Goal: Task Accomplishment & Management: Manage account settings

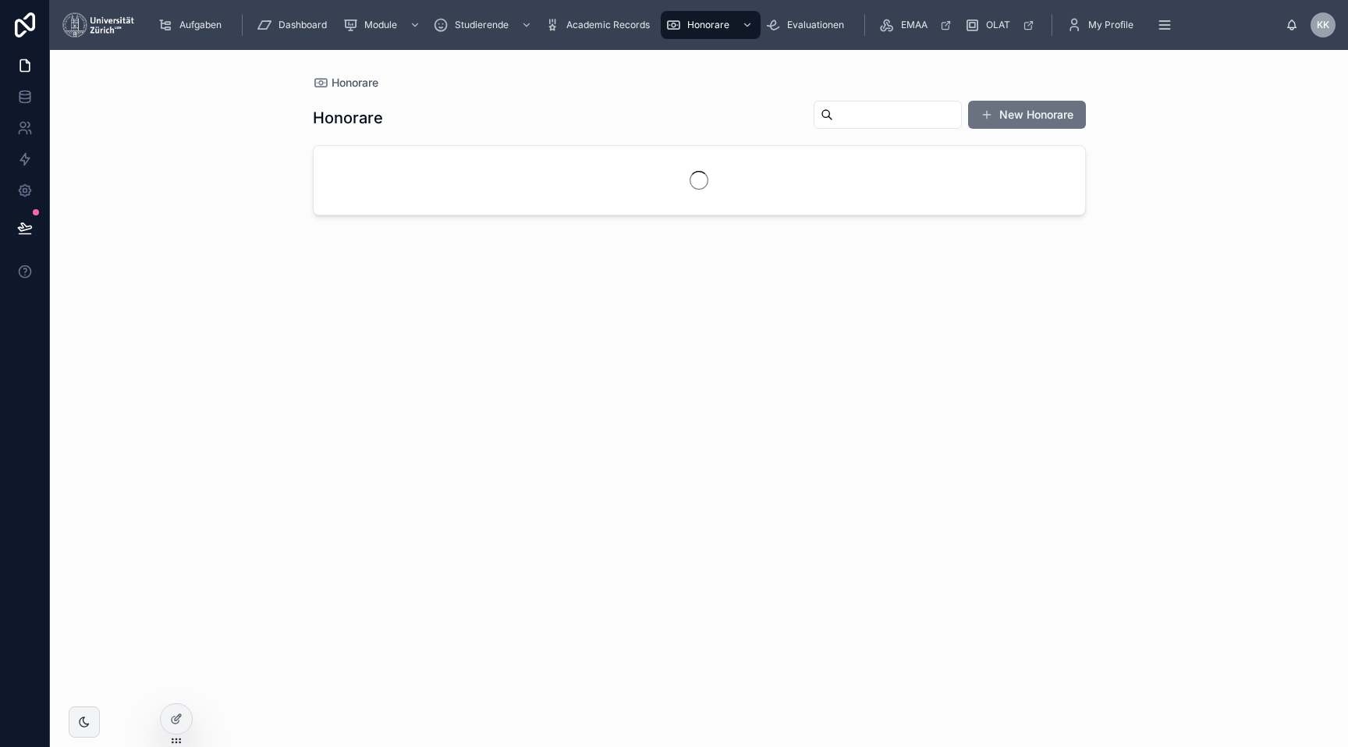
click at [833, 115] on input "text" at bounding box center [897, 115] width 128 height 22
type input "*"
type input "**********"
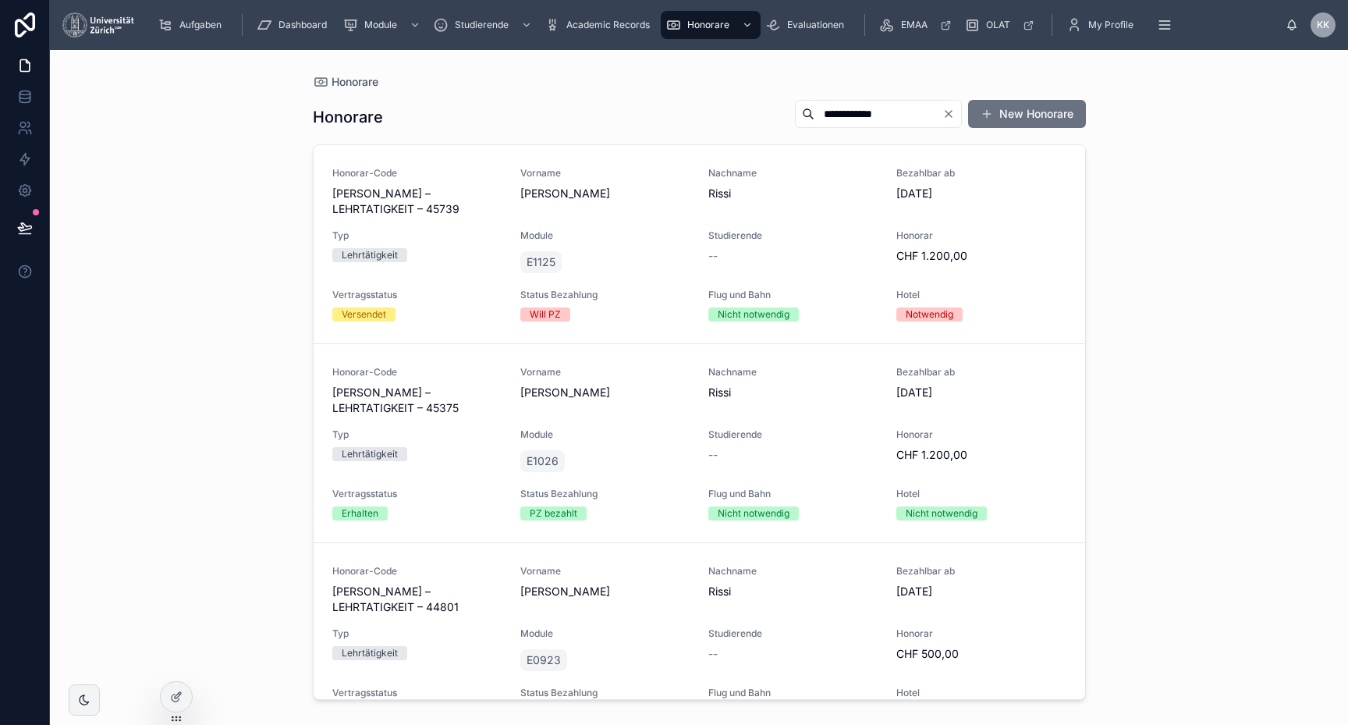
click at [739, 202] on div "Nachname Rissi" at bounding box center [792, 192] width 169 height 50
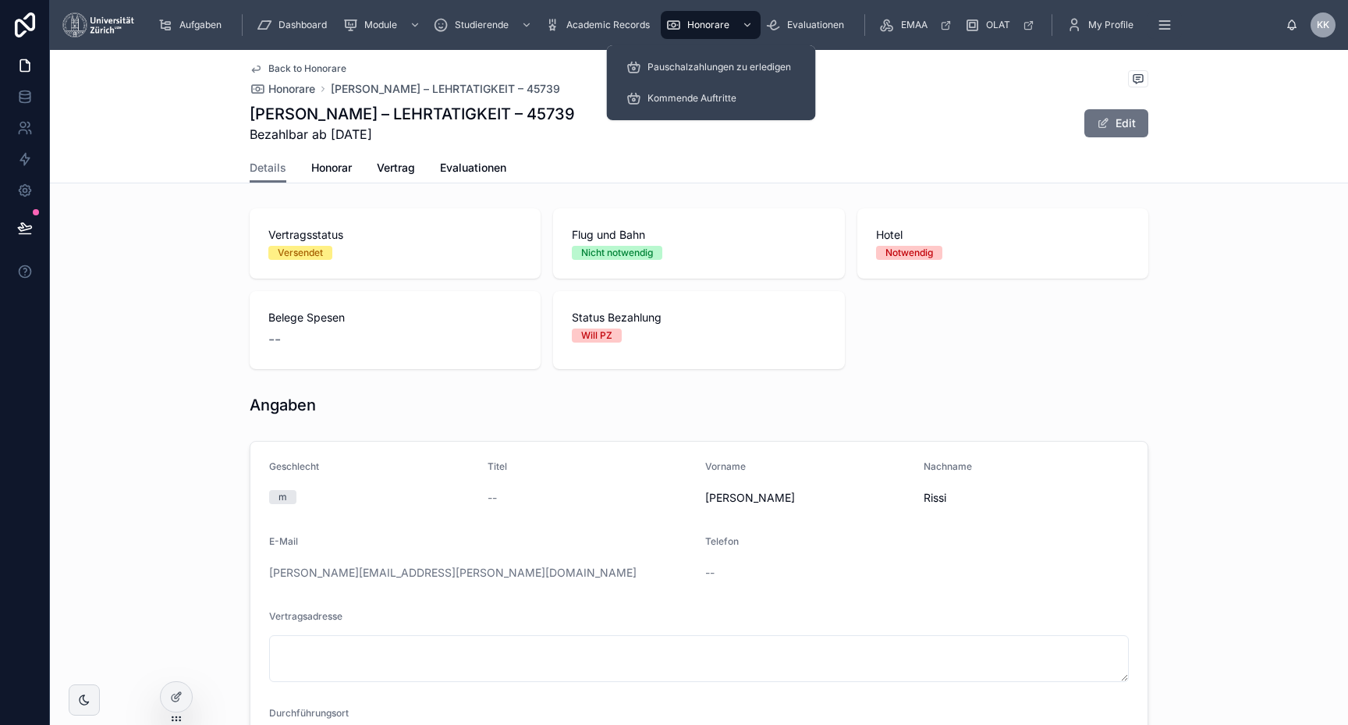
click at [702, 15] on div "Honorare" at bounding box center [711, 24] width 91 height 25
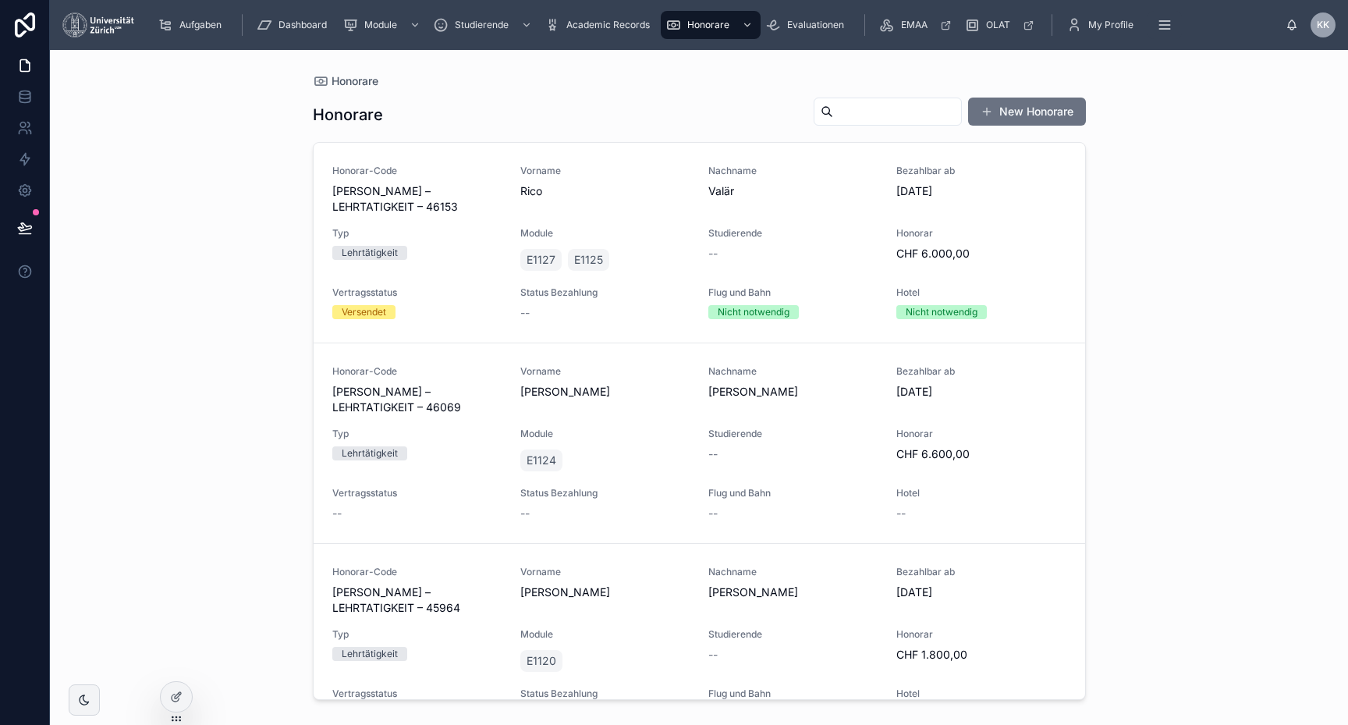
click at [847, 122] on div at bounding box center [888, 112] width 148 height 28
click at [844, 118] on input "text" at bounding box center [897, 112] width 128 height 22
type input "**********"
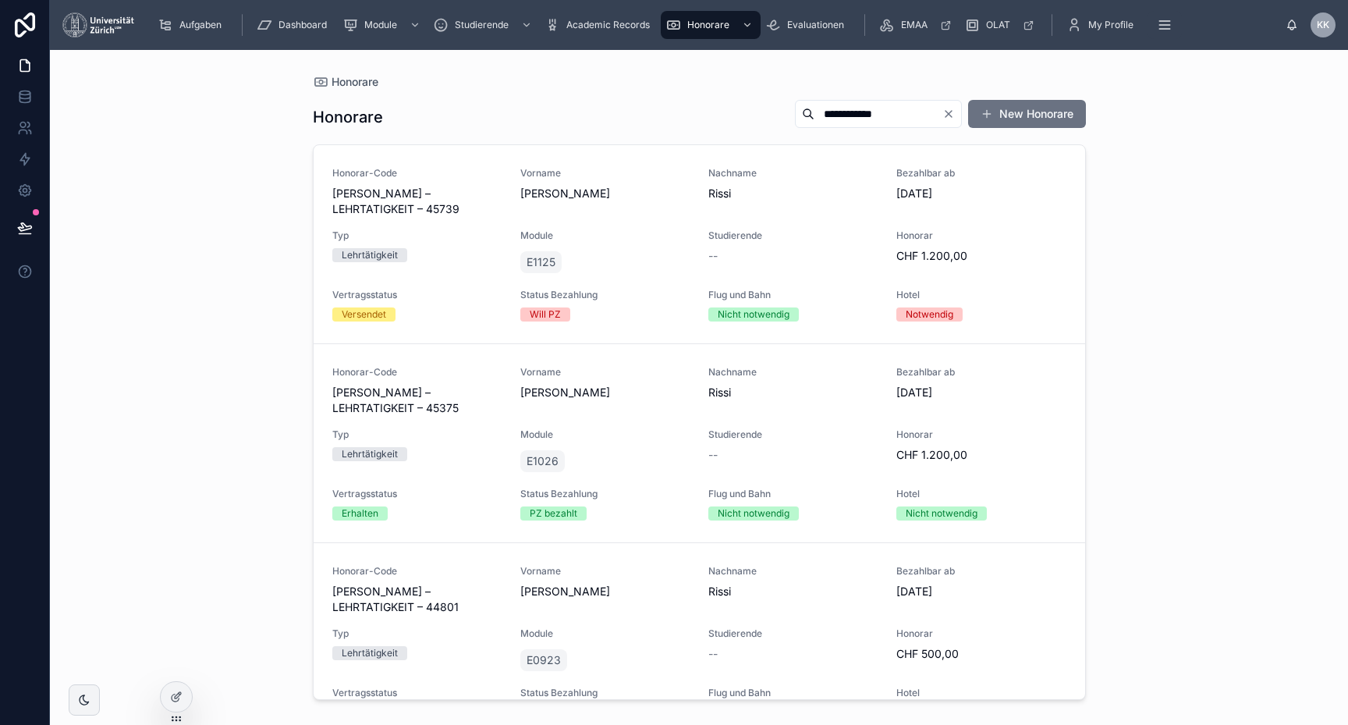
click at [815, 112] on input "**********" at bounding box center [879, 114] width 128 height 22
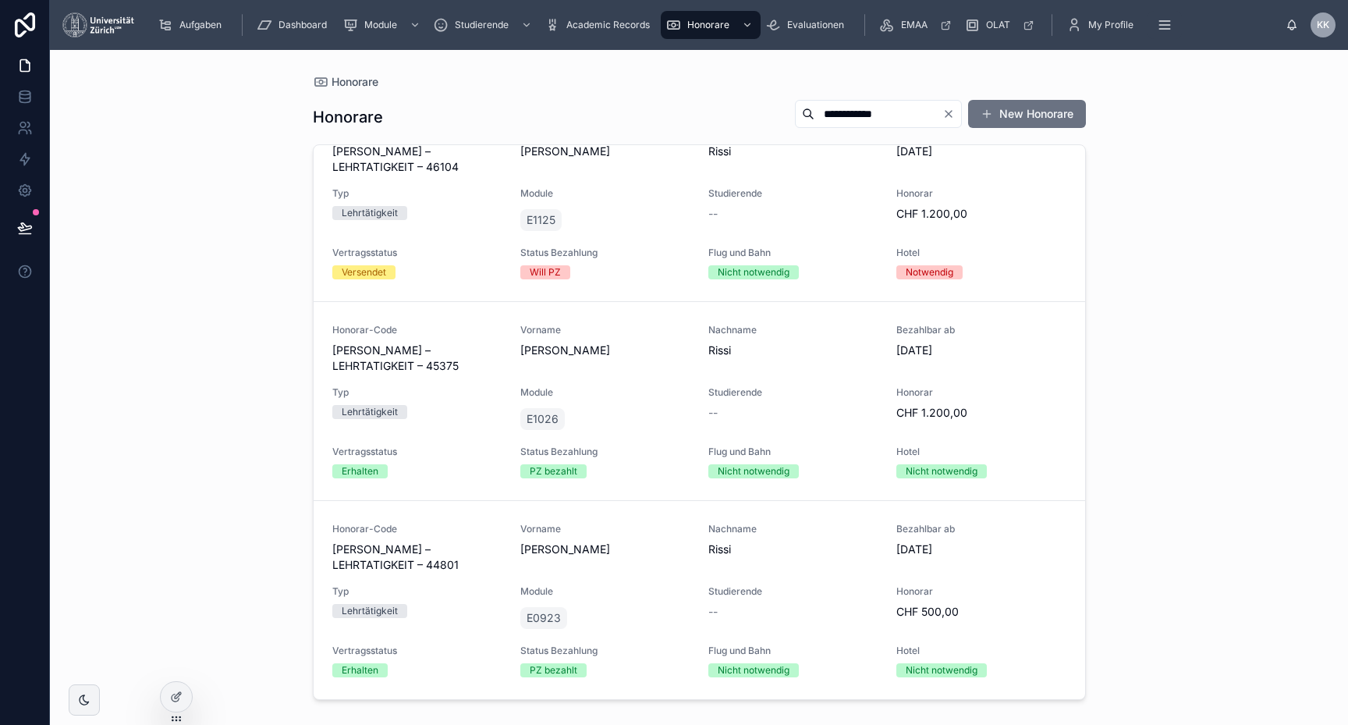
scroll to position [42, 0]
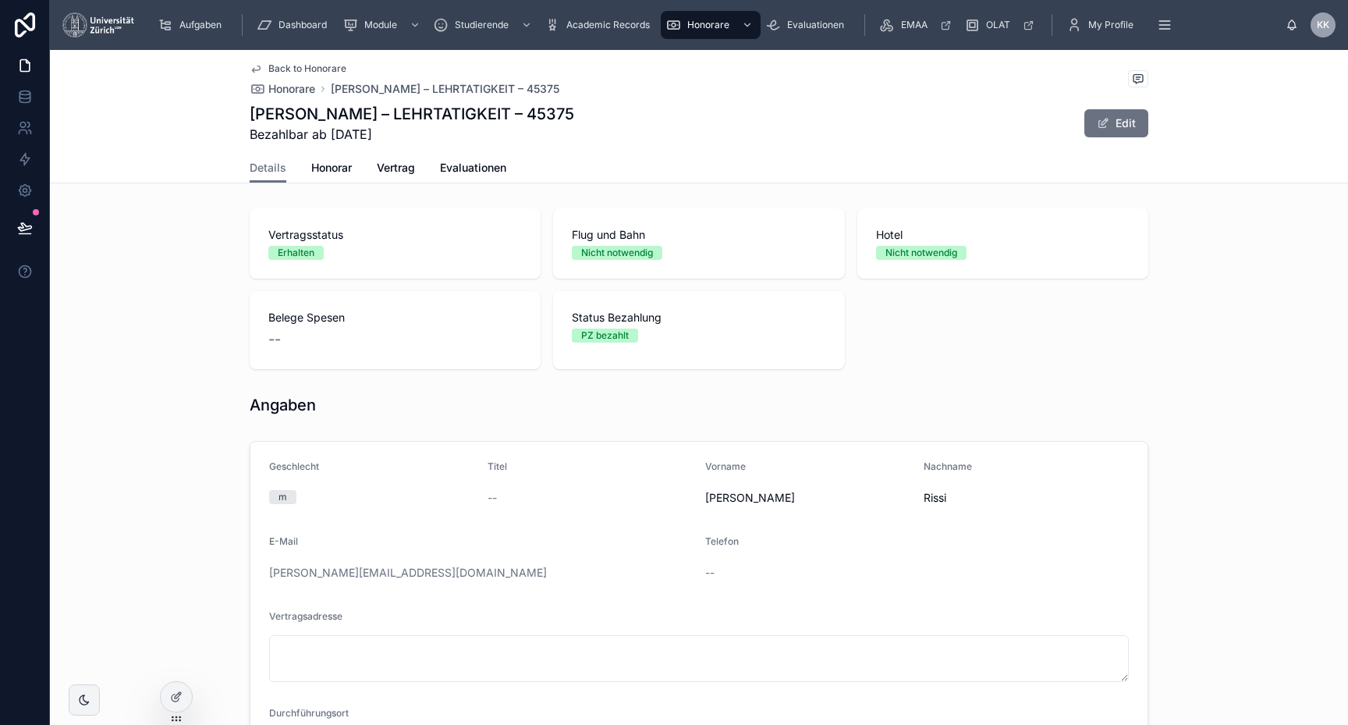
click at [366, 164] on div "Details Honorar Vertrag Evaluationen" at bounding box center [699, 168] width 899 height 30
click at [336, 175] on span "Honorar" at bounding box center [331, 168] width 41 height 16
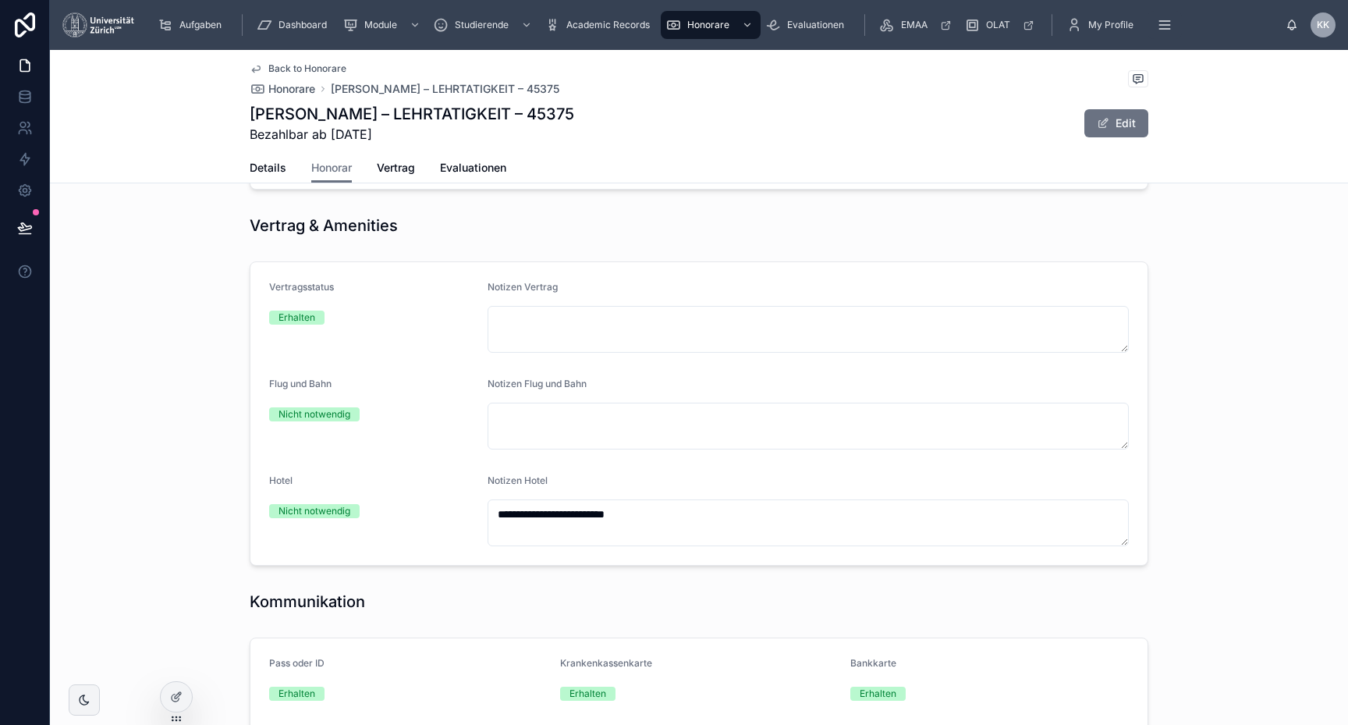
scroll to position [314, 0]
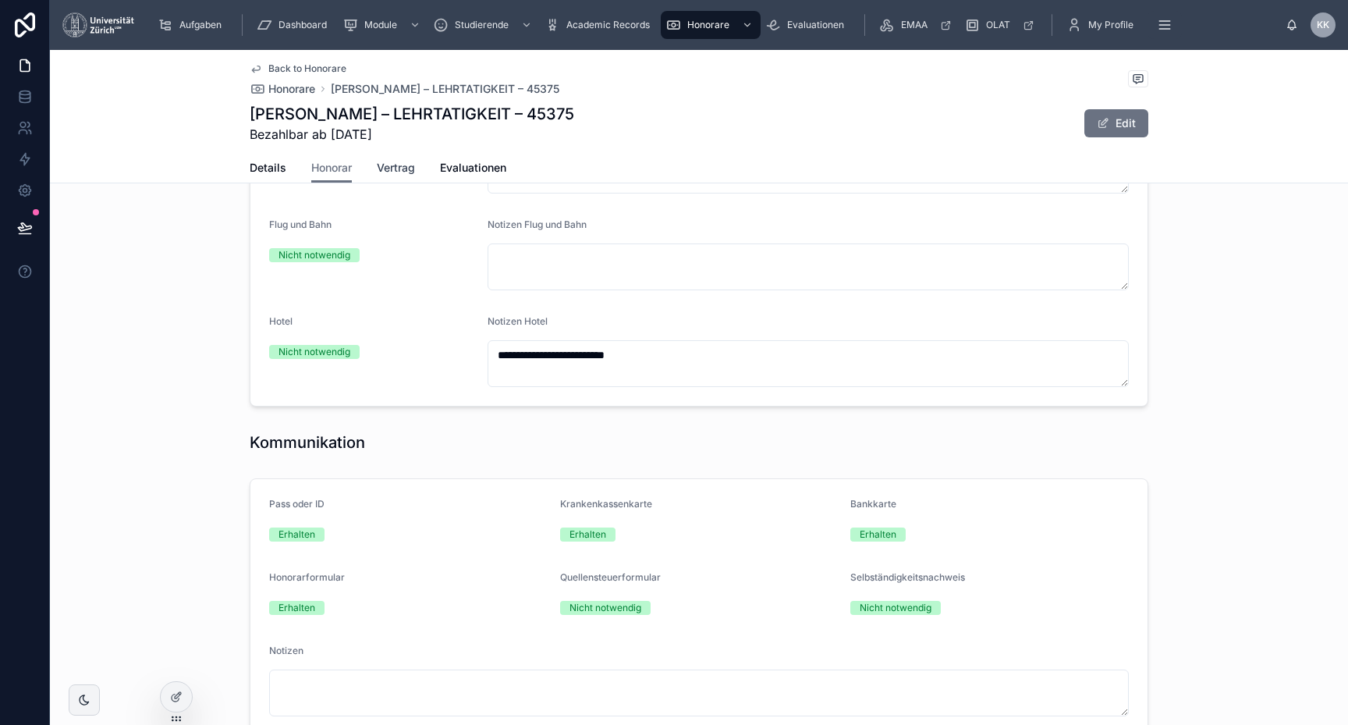
click at [397, 169] on span "Vertrag" at bounding box center [396, 168] width 38 height 16
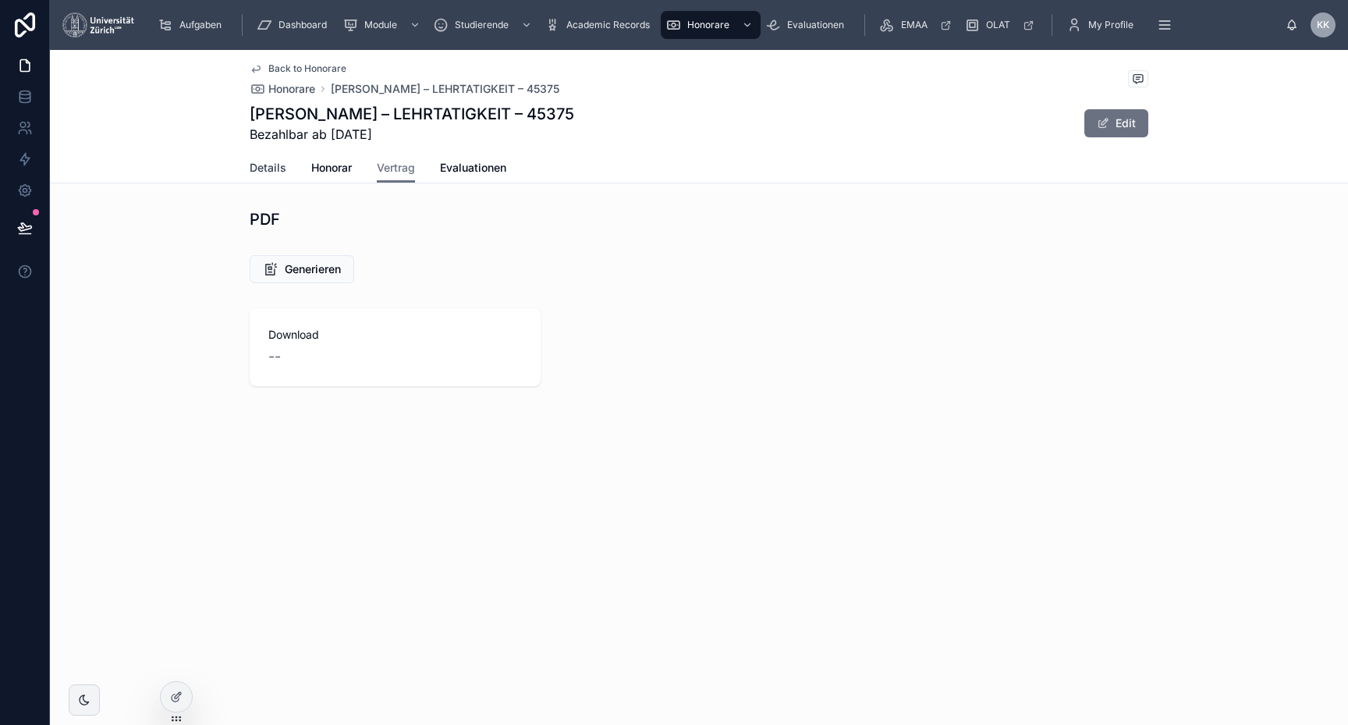
click at [265, 179] on link "Details" at bounding box center [268, 169] width 37 height 31
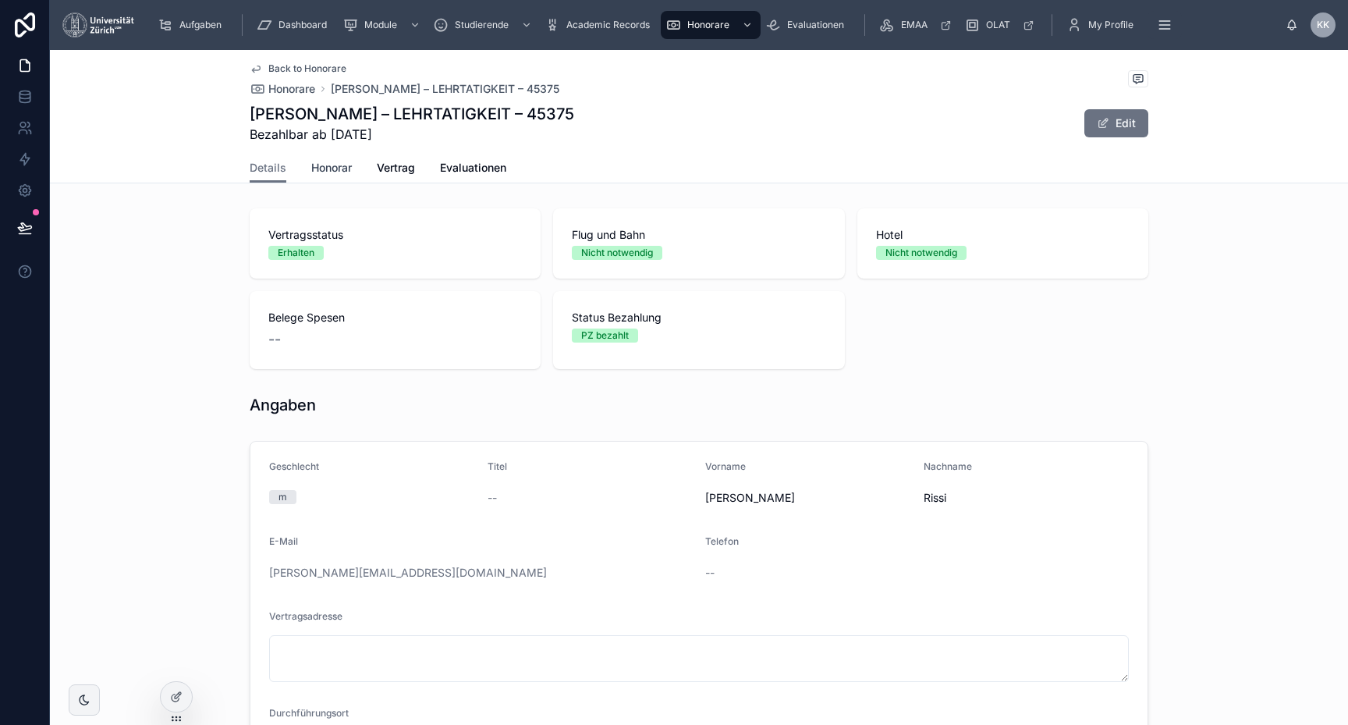
click at [352, 173] on span "Honorar" at bounding box center [331, 168] width 41 height 16
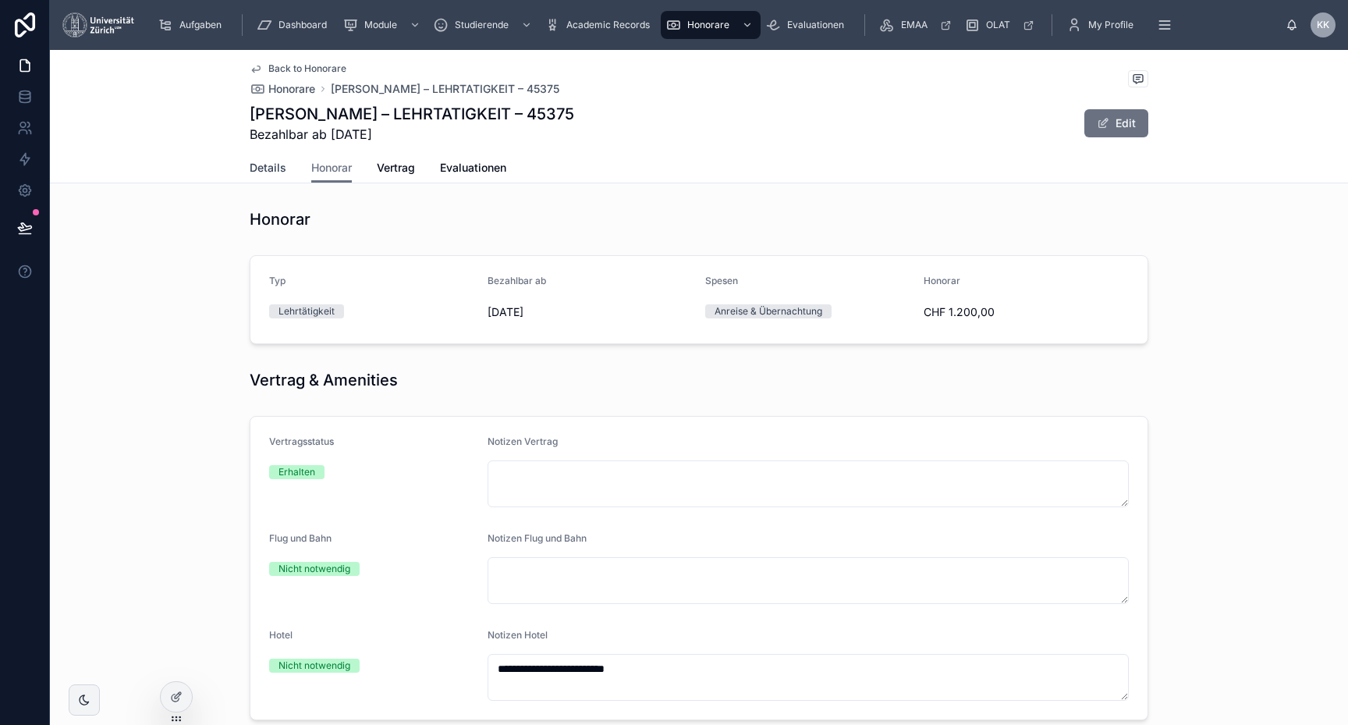
click at [256, 176] on link "Details" at bounding box center [268, 169] width 37 height 31
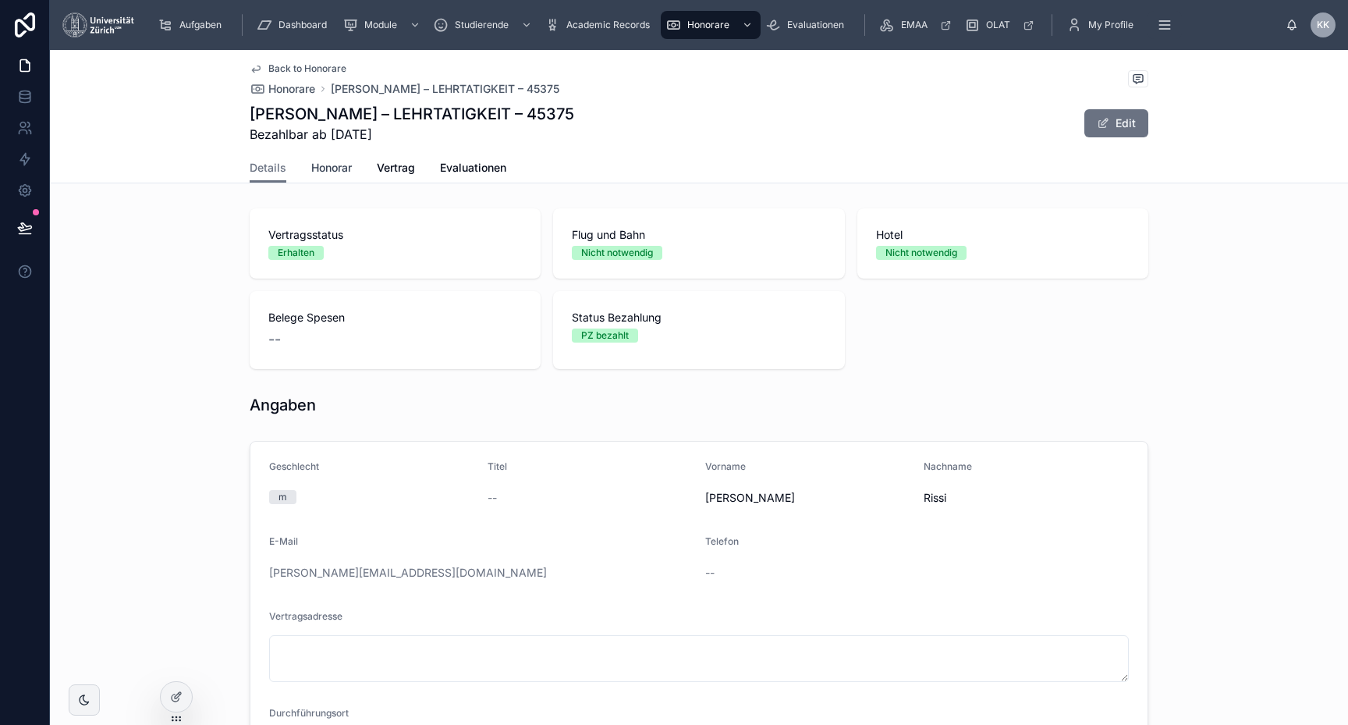
click at [318, 166] on span "Honorar" at bounding box center [331, 168] width 41 height 16
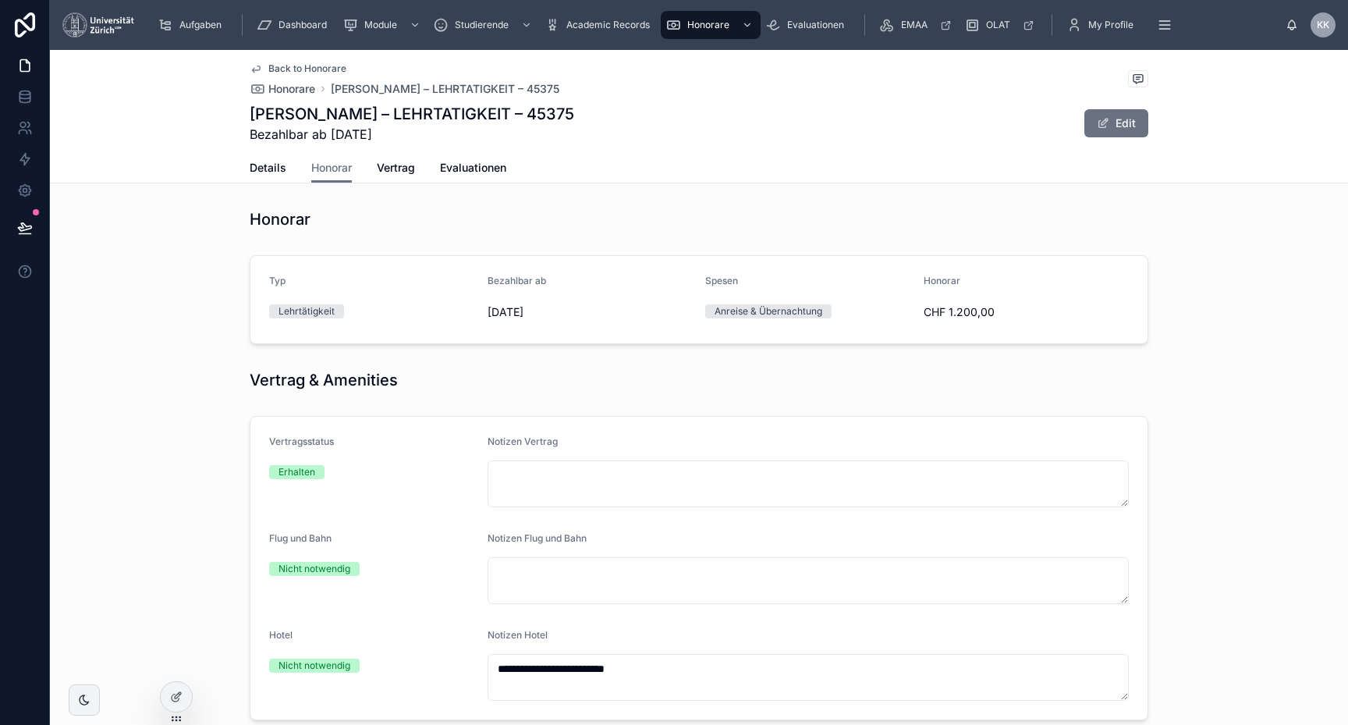
click at [241, 168] on div "Details Honorar Vertrag Evaluationen" at bounding box center [699, 168] width 1280 height 30
click at [272, 168] on span "Details" at bounding box center [268, 168] width 37 height 16
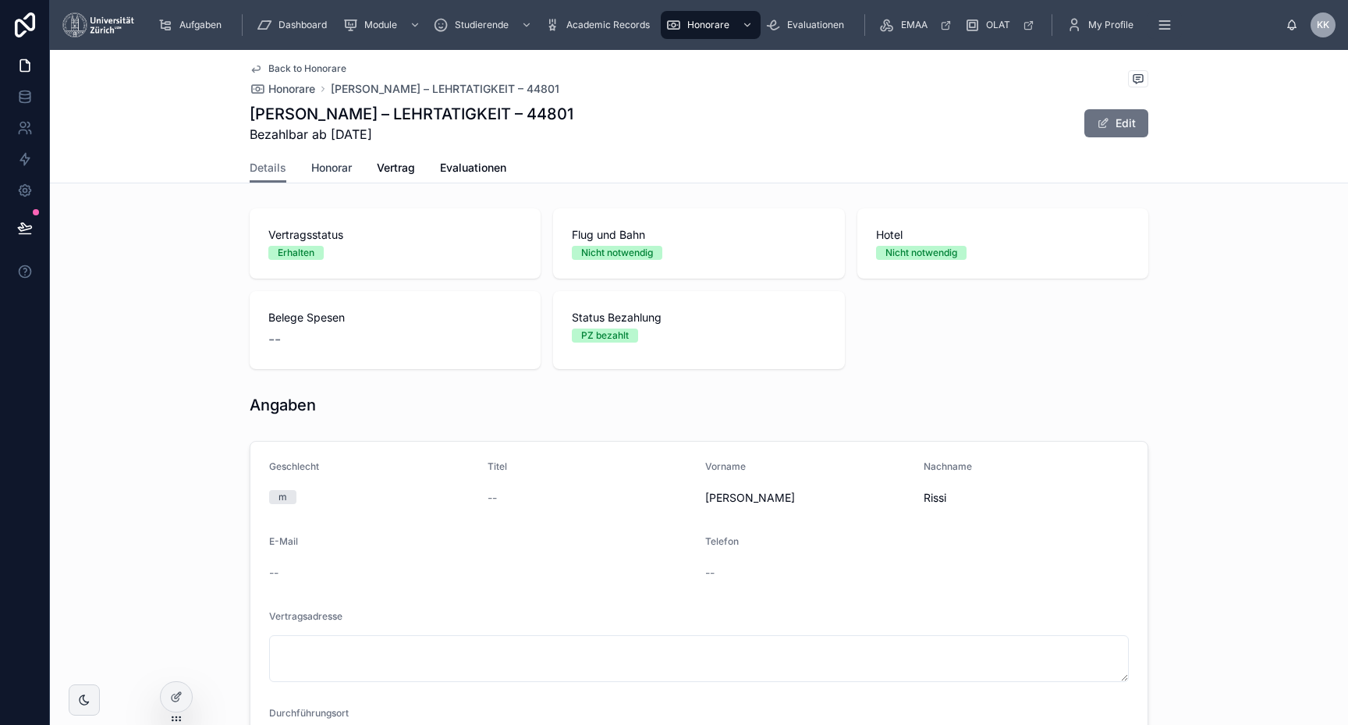
click at [339, 165] on span "Honorar" at bounding box center [331, 168] width 41 height 16
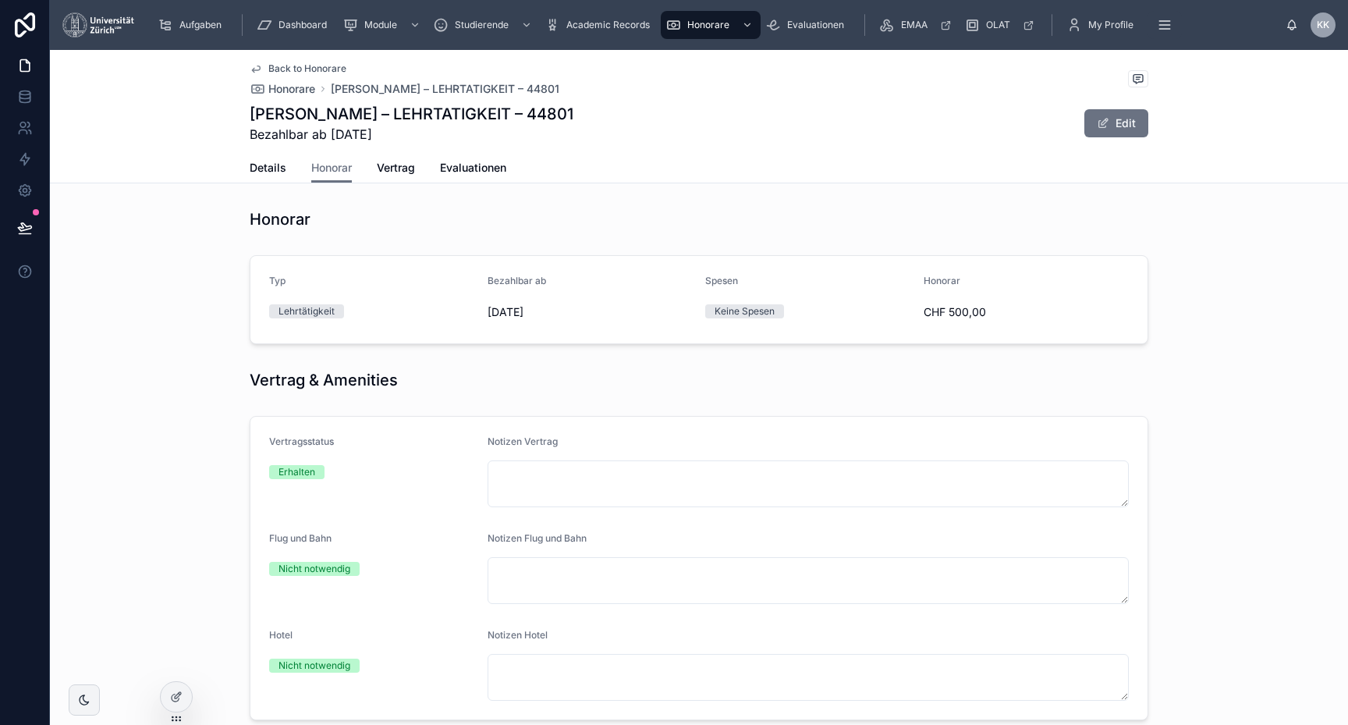
click at [295, 174] on div "Details Honorar Vertrag Evaluationen" at bounding box center [699, 168] width 899 height 30
click at [278, 174] on span "Details" at bounding box center [268, 168] width 37 height 16
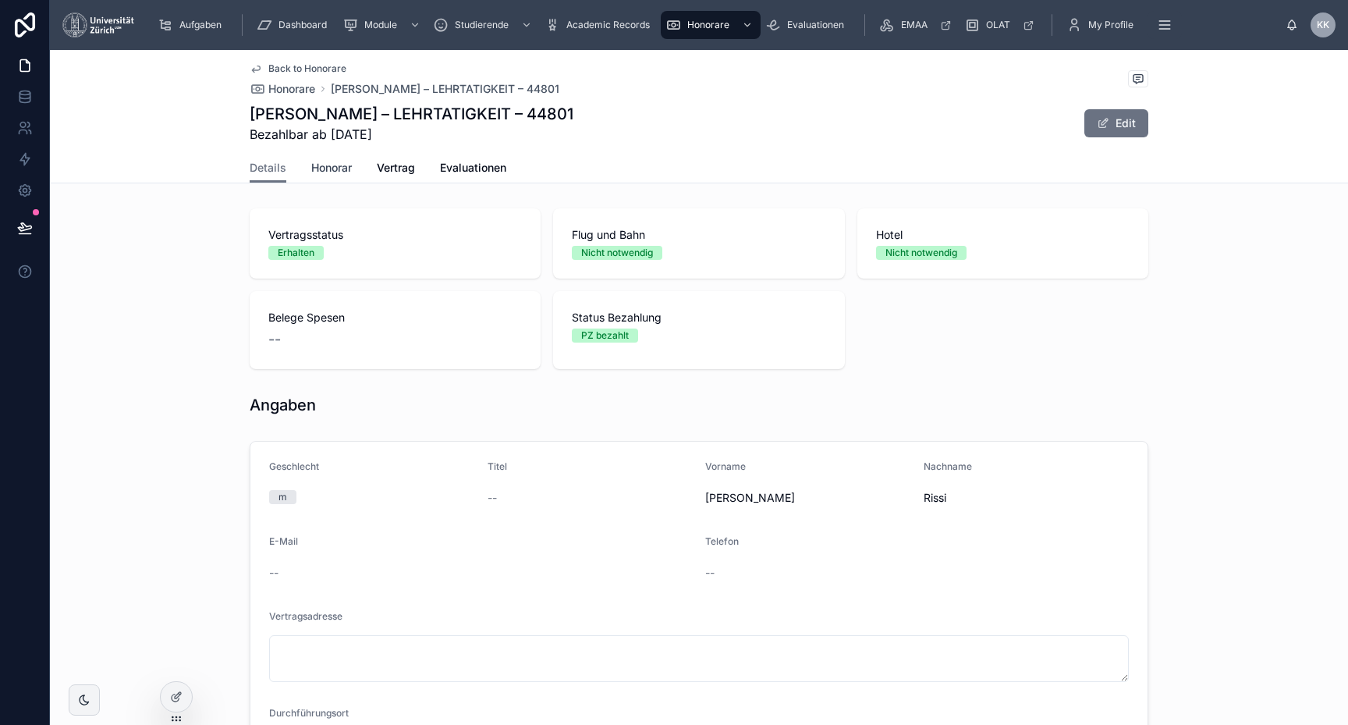
click at [315, 176] on link "Honorar" at bounding box center [331, 169] width 41 height 31
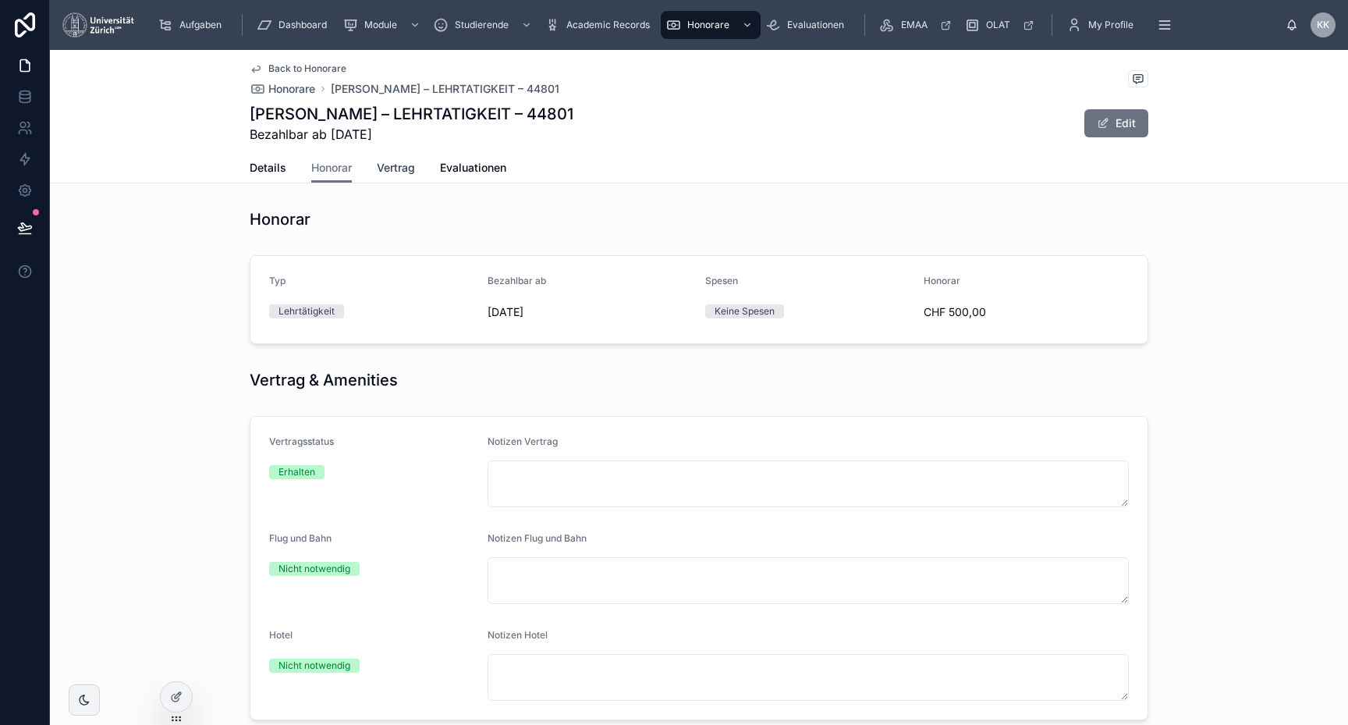
click at [409, 171] on span "Vertrag" at bounding box center [396, 168] width 38 height 16
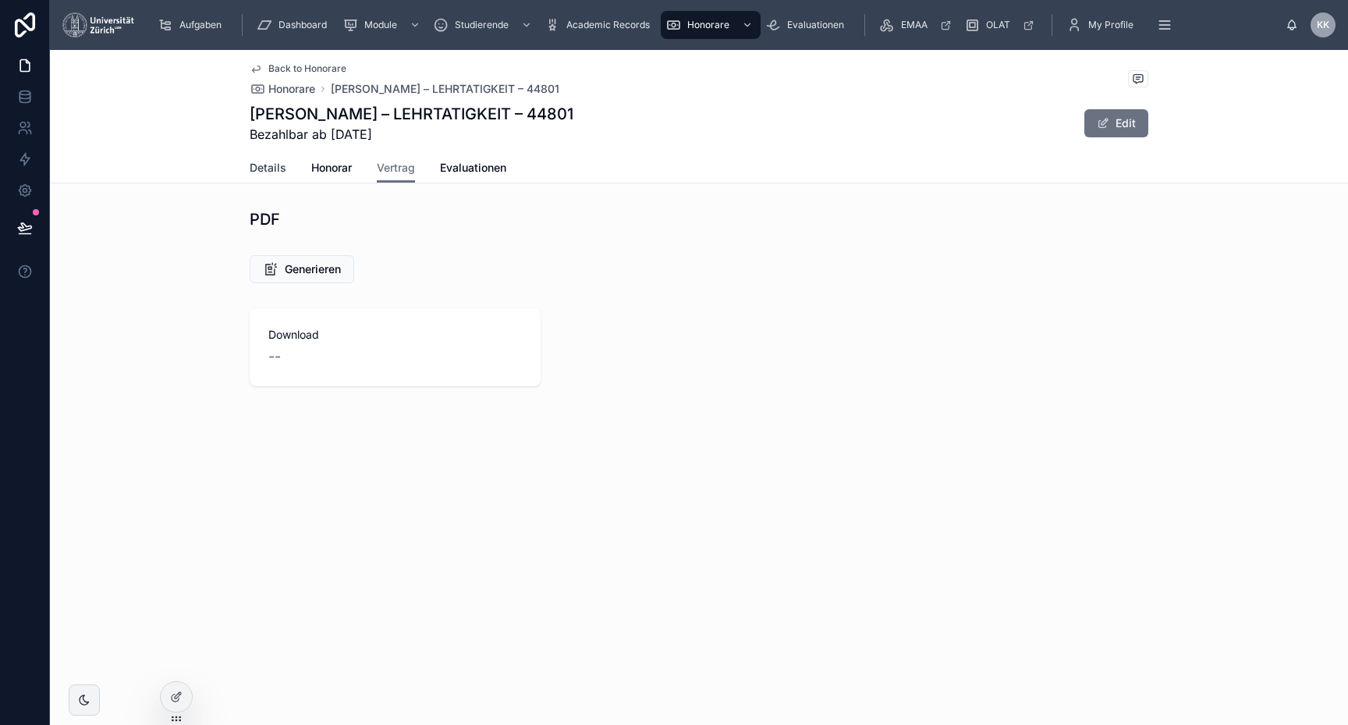
click at [275, 167] on span "Details" at bounding box center [268, 168] width 37 height 16
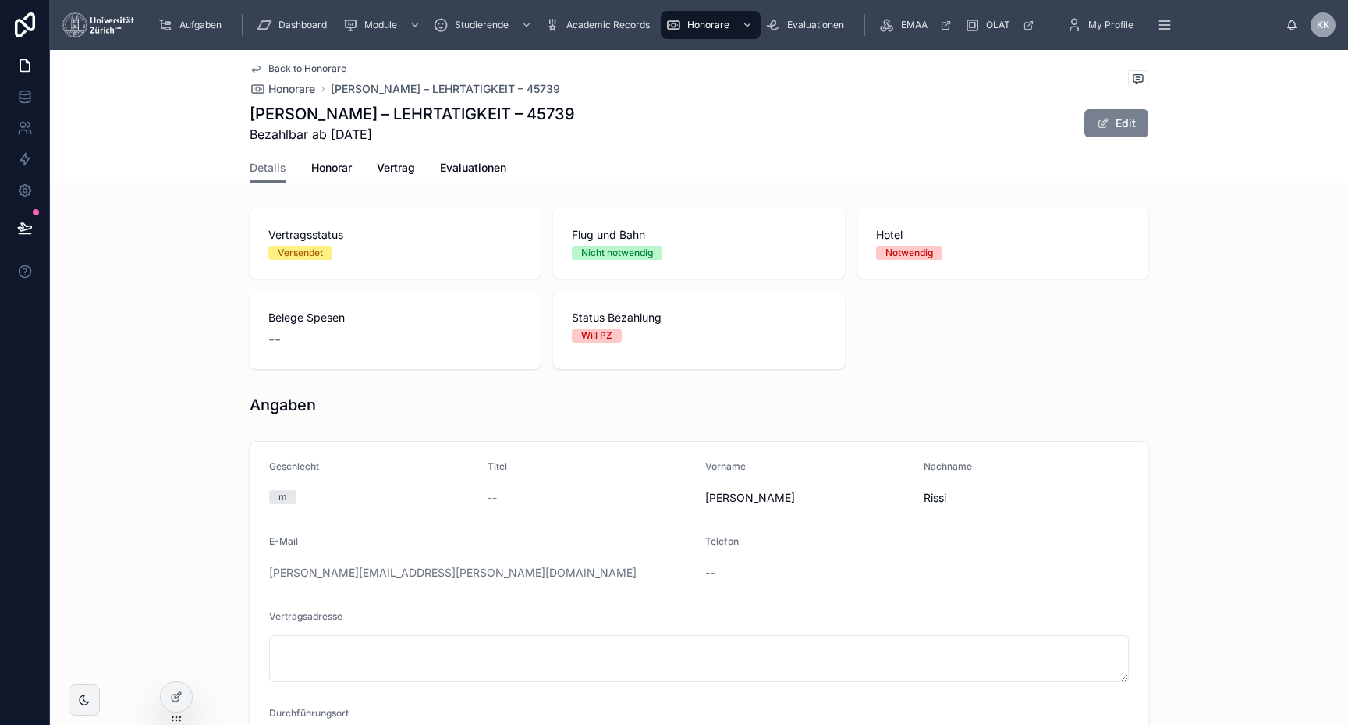
click at [1123, 115] on button "Edit" at bounding box center [1117, 123] width 64 height 28
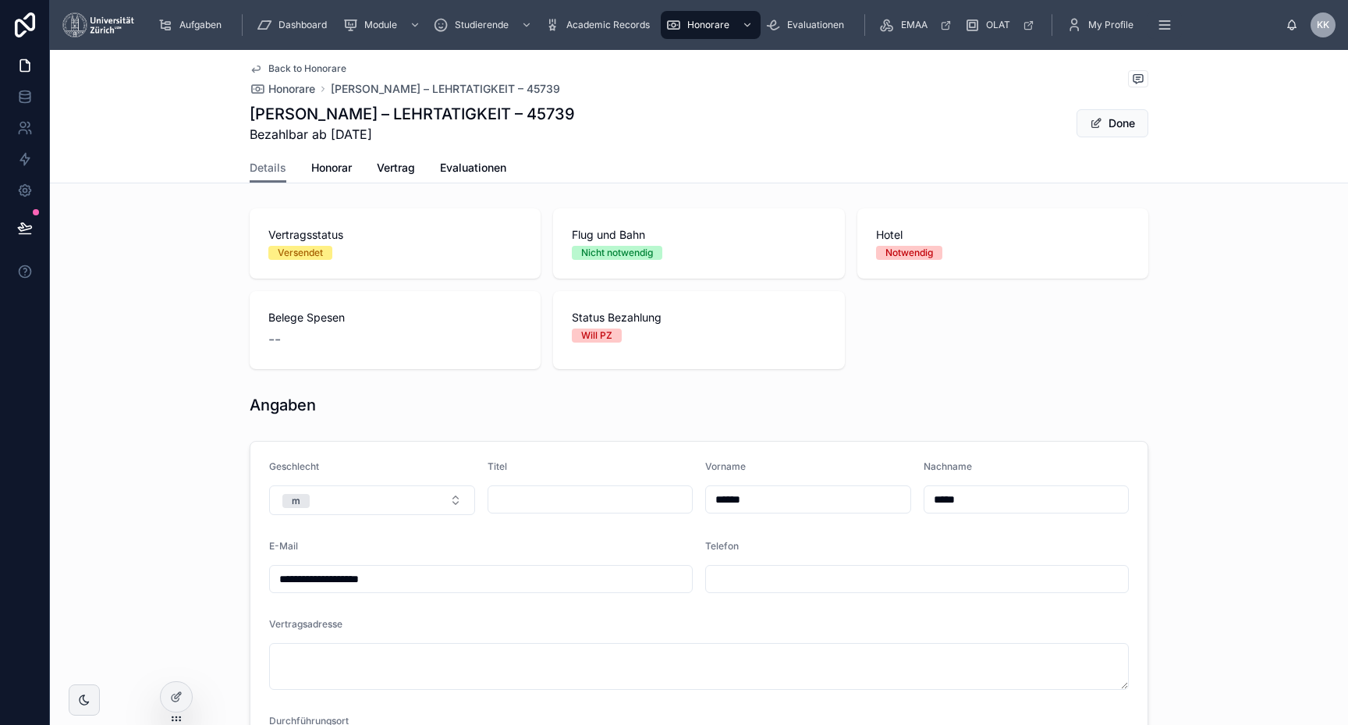
click at [355, 164] on div "Details Honorar Vertrag Evaluationen" at bounding box center [699, 168] width 899 height 30
click at [348, 165] on span "Honorar" at bounding box center [331, 168] width 41 height 16
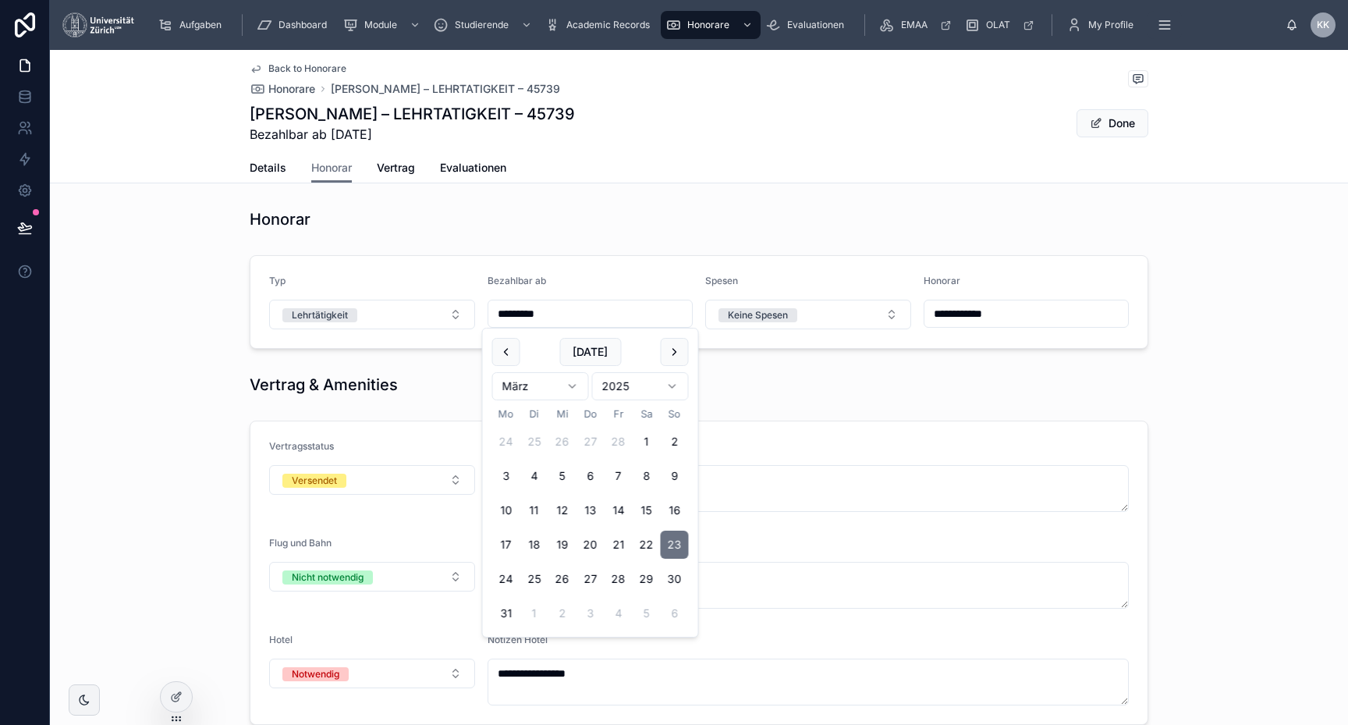
click at [644, 319] on input "*********" at bounding box center [590, 314] width 204 height 22
click at [646, 393] on html "**********" at bounding box center [674, 362] width 1348 height 725
click at [501, 584] on button "23" at bounding box center [506, 579] width 28 height 28
type input "*********"
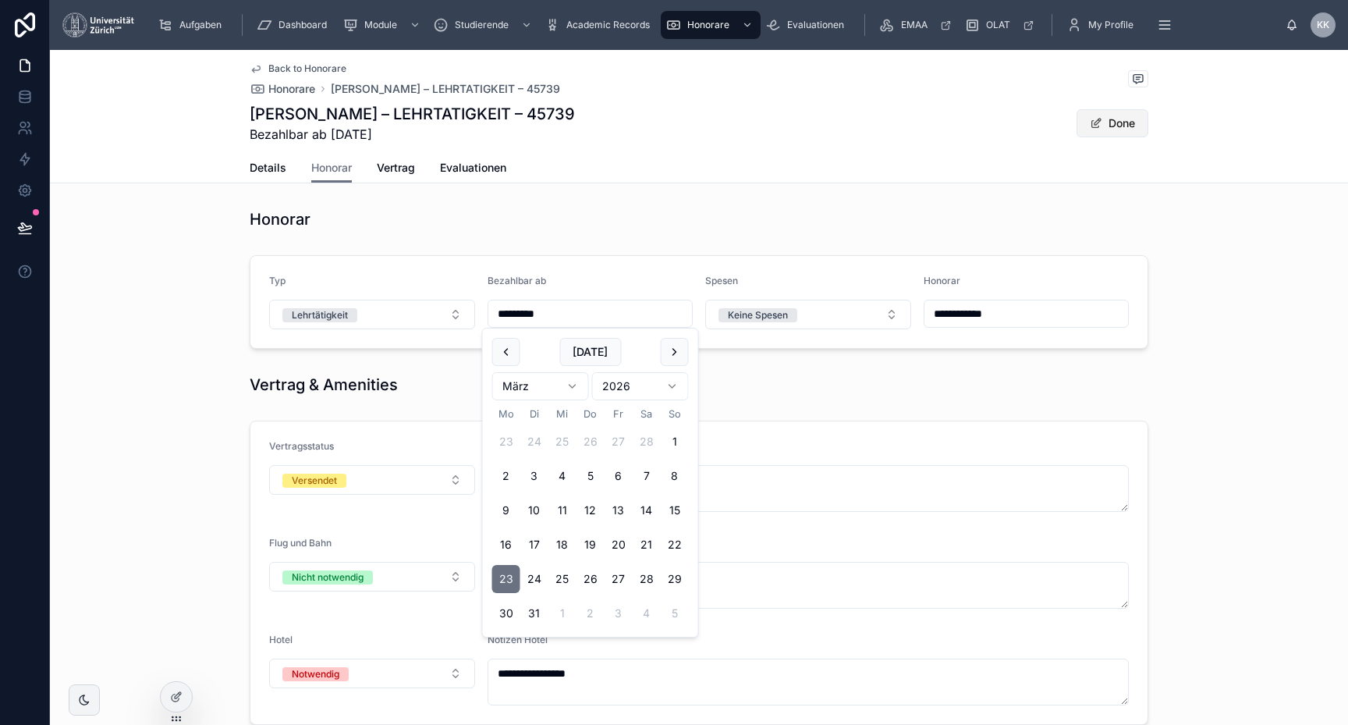
click at [1107, 129] on button "Done" at bounding box center [1113, 123] width 72 height 28
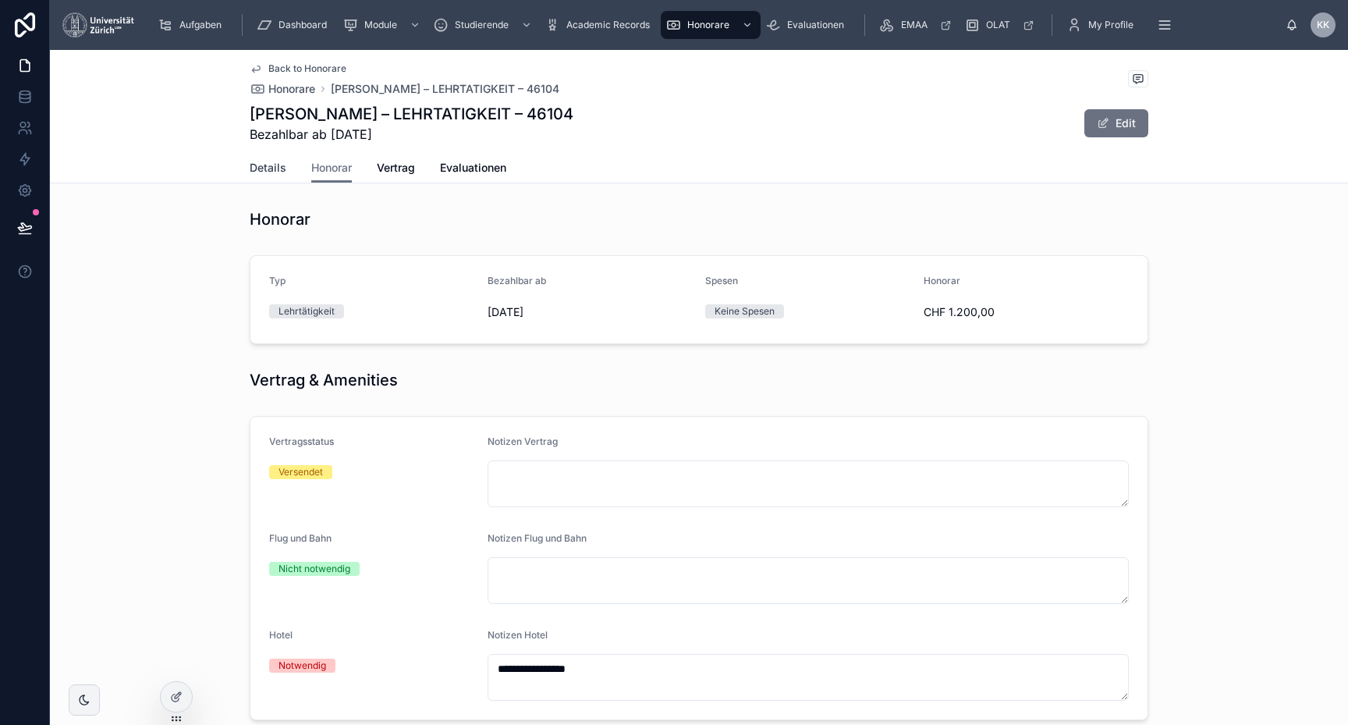
click at [275, 173] on span "Details" at bounding box center [268, 168] width 37 height 16
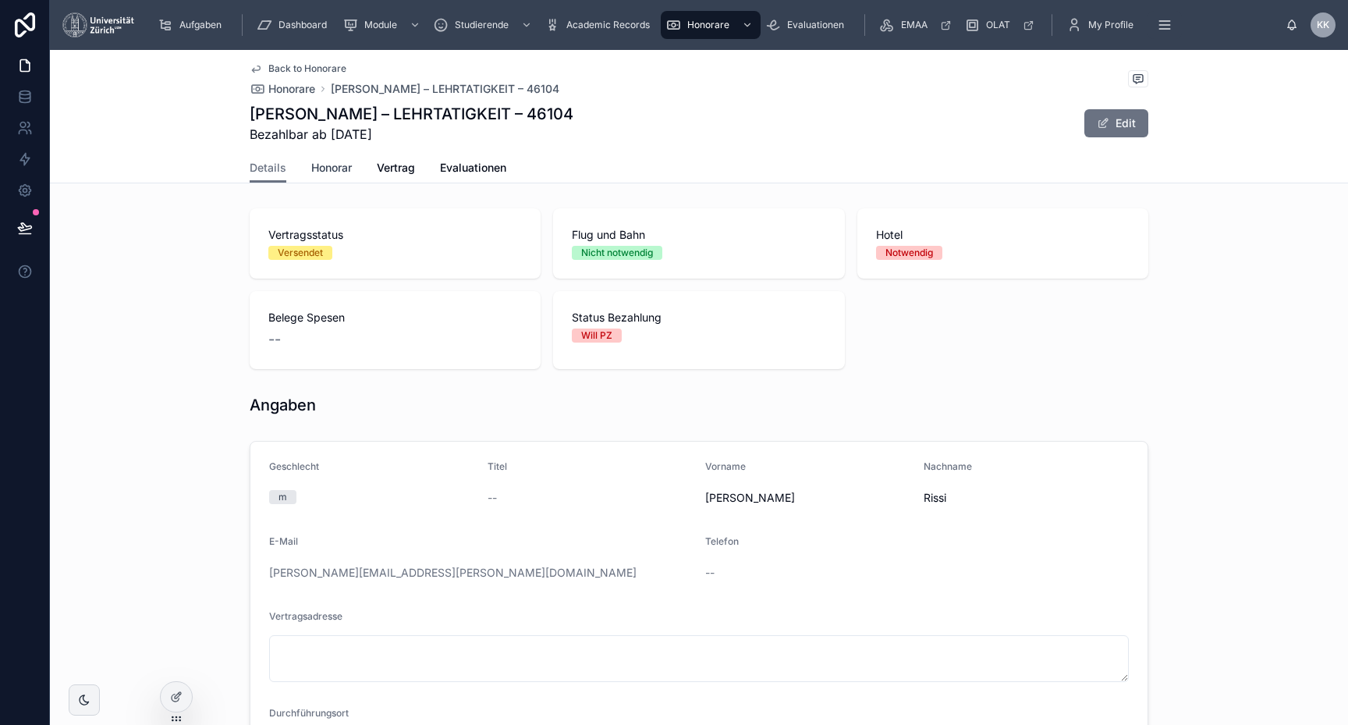
click at [319, 169] on span "Honorar" at bounding box center [331, 168] width 41 height 16
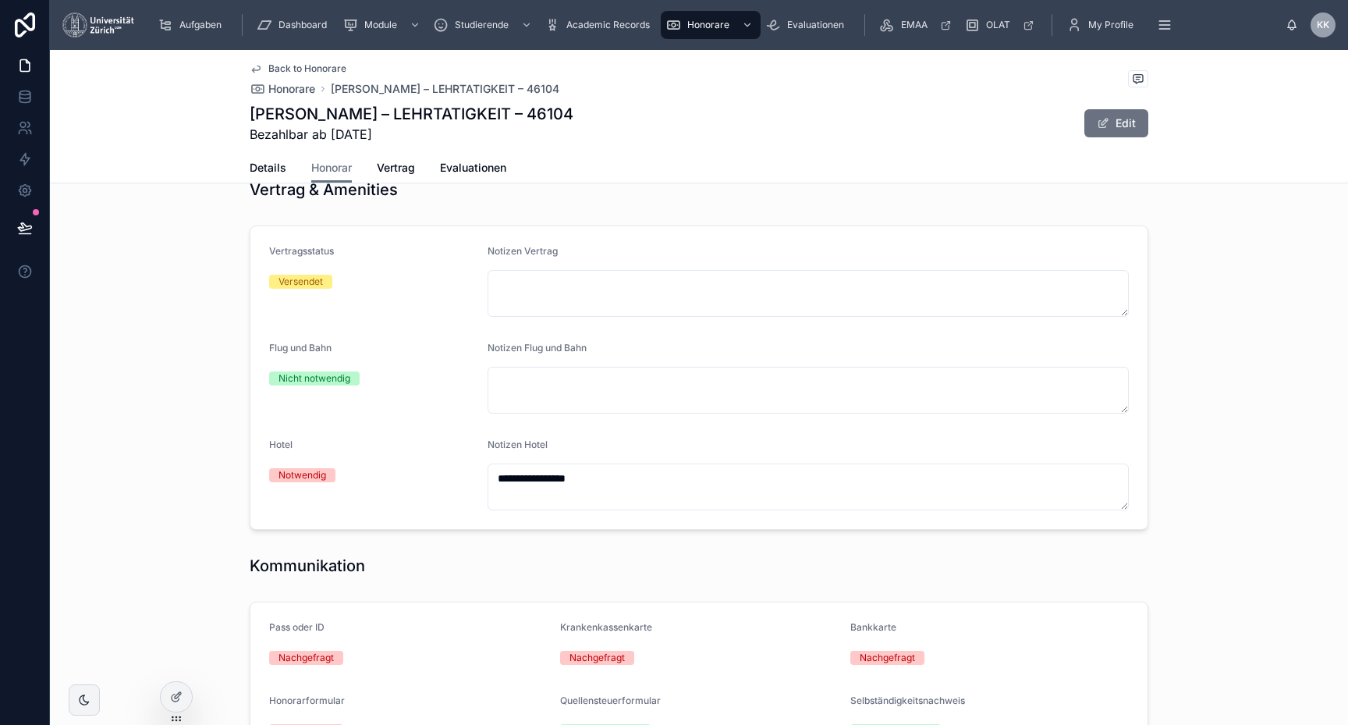
scroll to position [192, 0]
click at [393, 181] on link "Vertrag" at bounding box center [396, 169] width 38 height 31
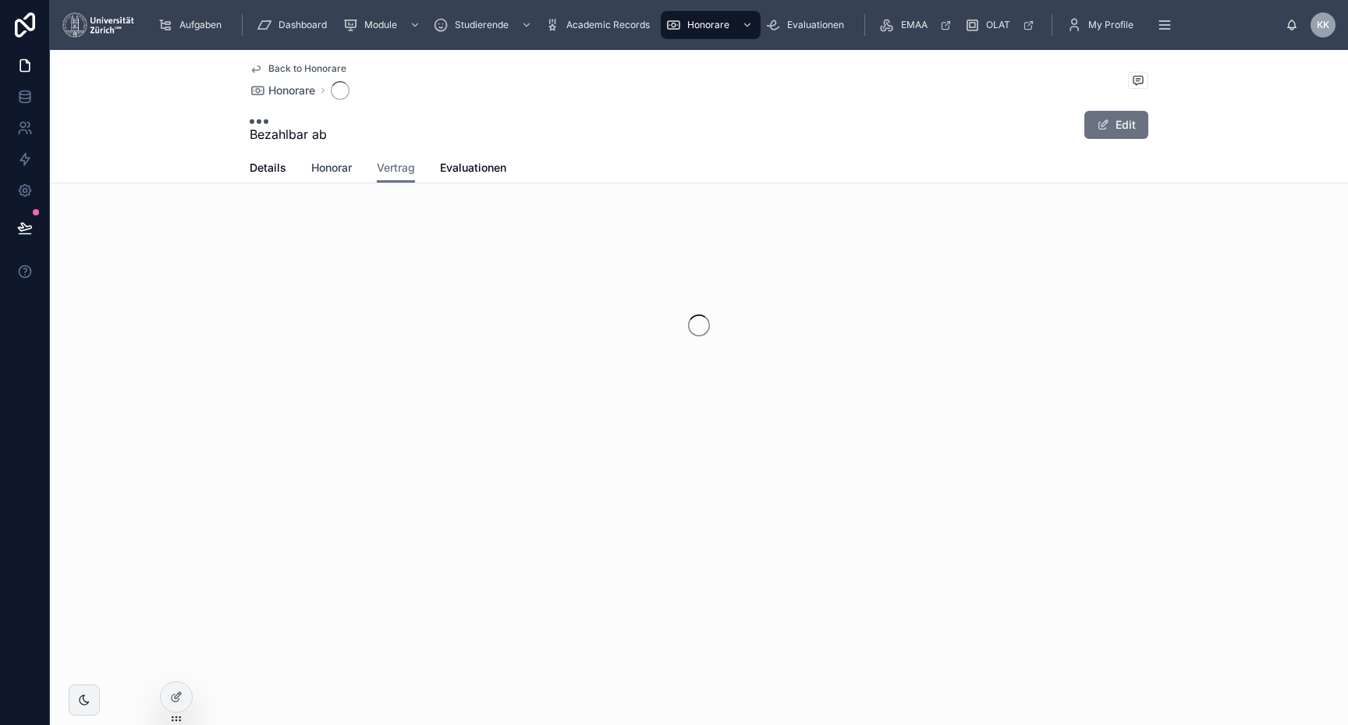
click at [343, 158] on link "Honorar" at bounding box center [331, 169] width 41 height 31
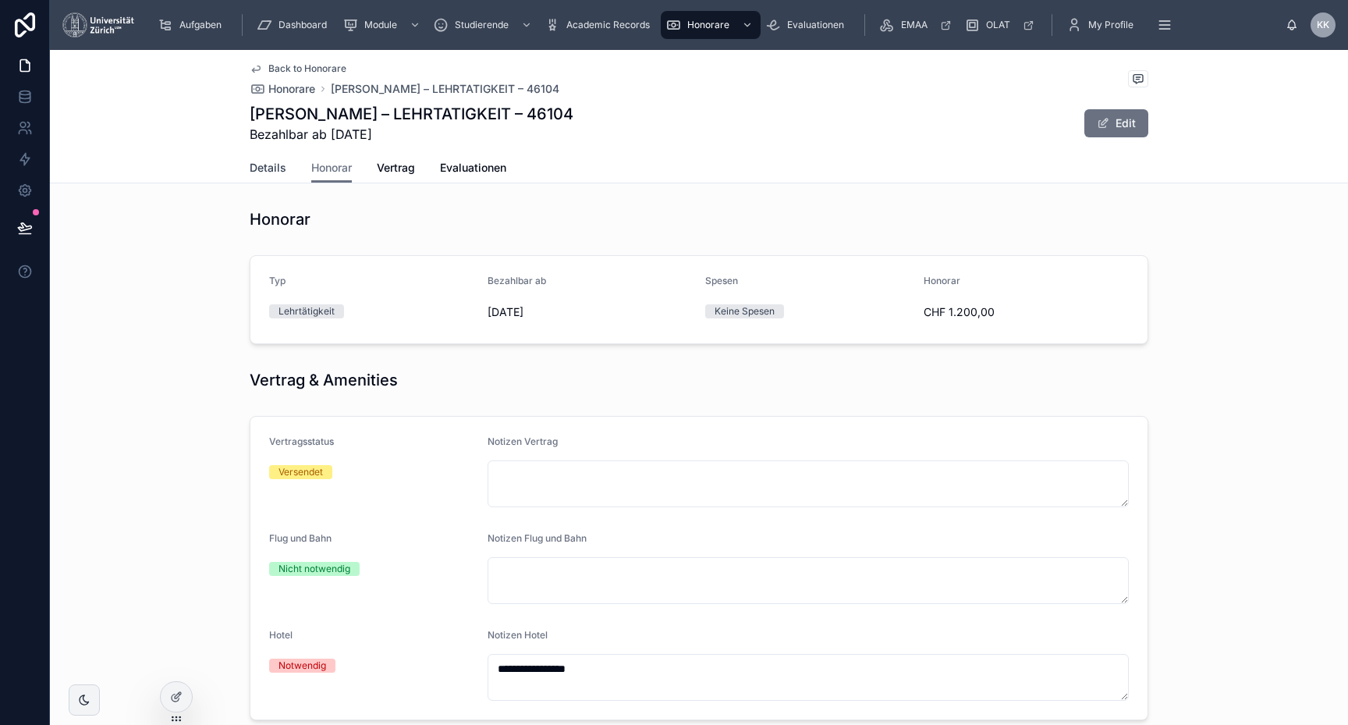
click at [279, 177] on link "Details" at bounding box center [268, 169] width 37 height 31
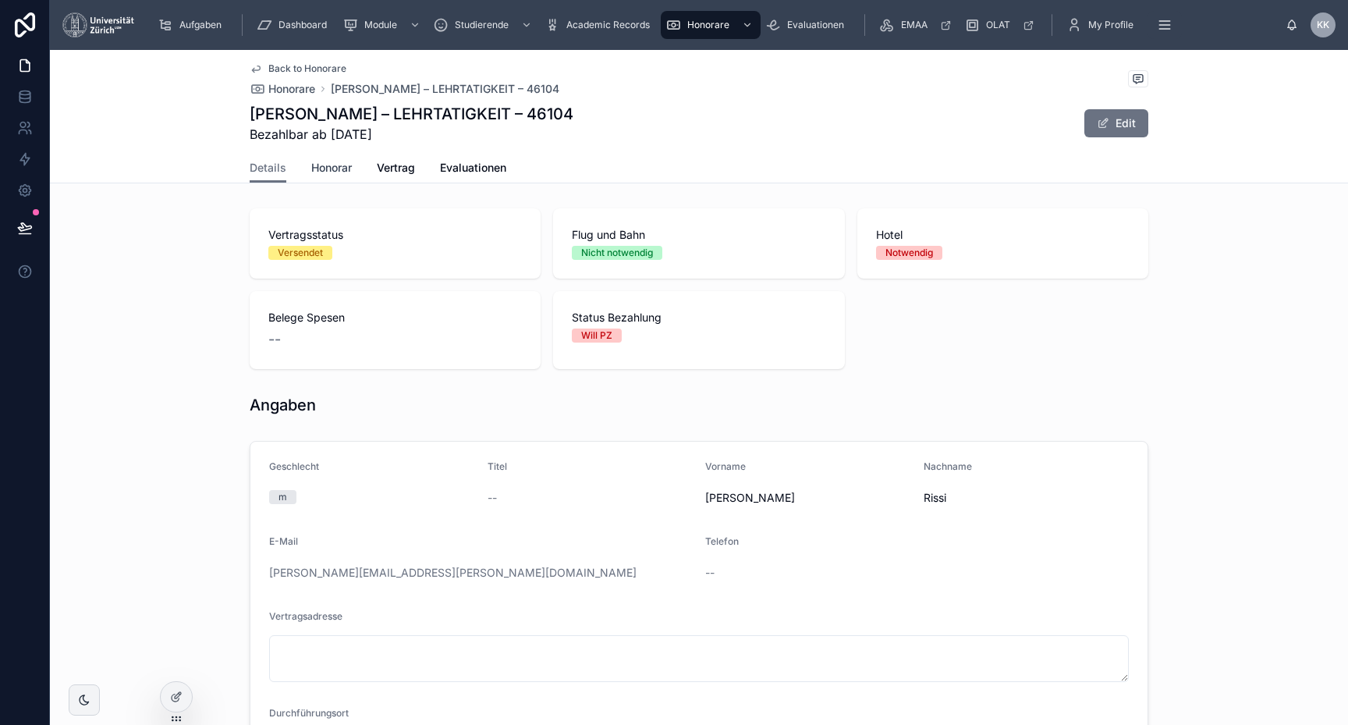
click at [343, 172] on span "Honorar" at bounding box center [331, 168] width 41 height 16
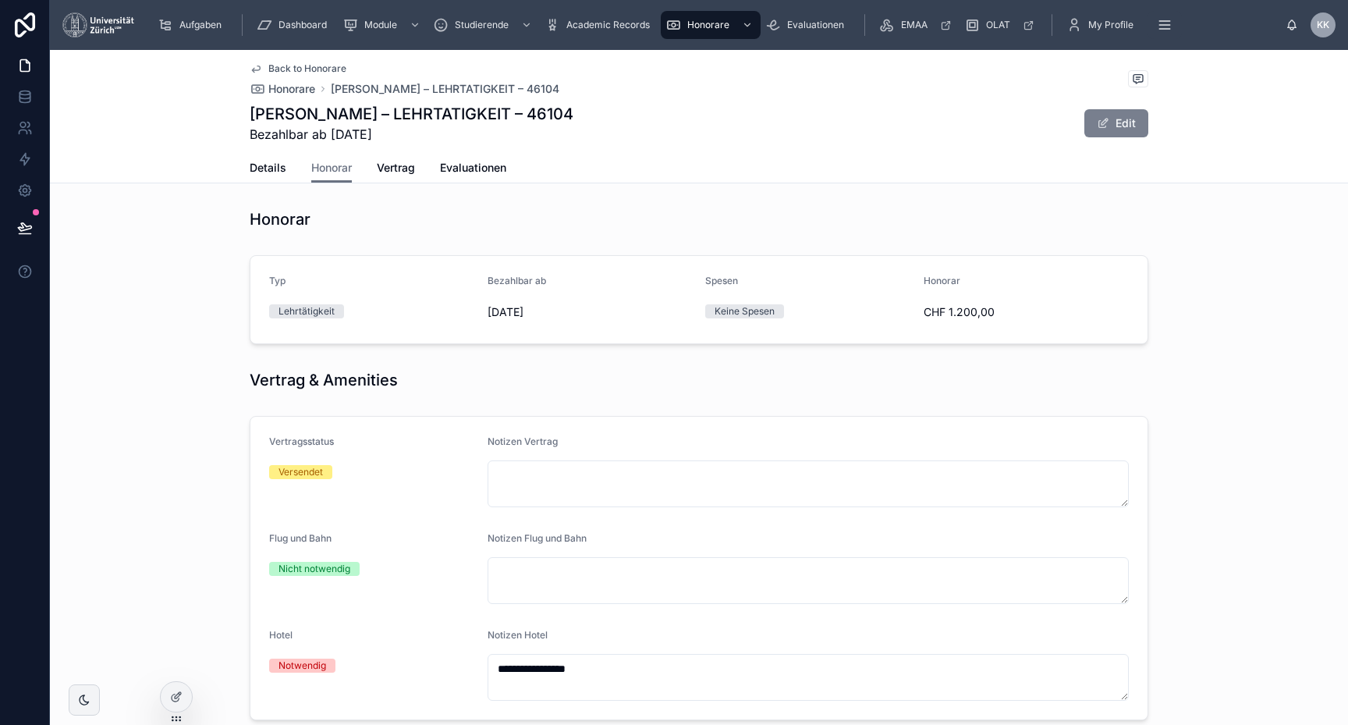
click at [1125, 125] on button "Edit" at bounding box center [1117, 123] width 64 height 28
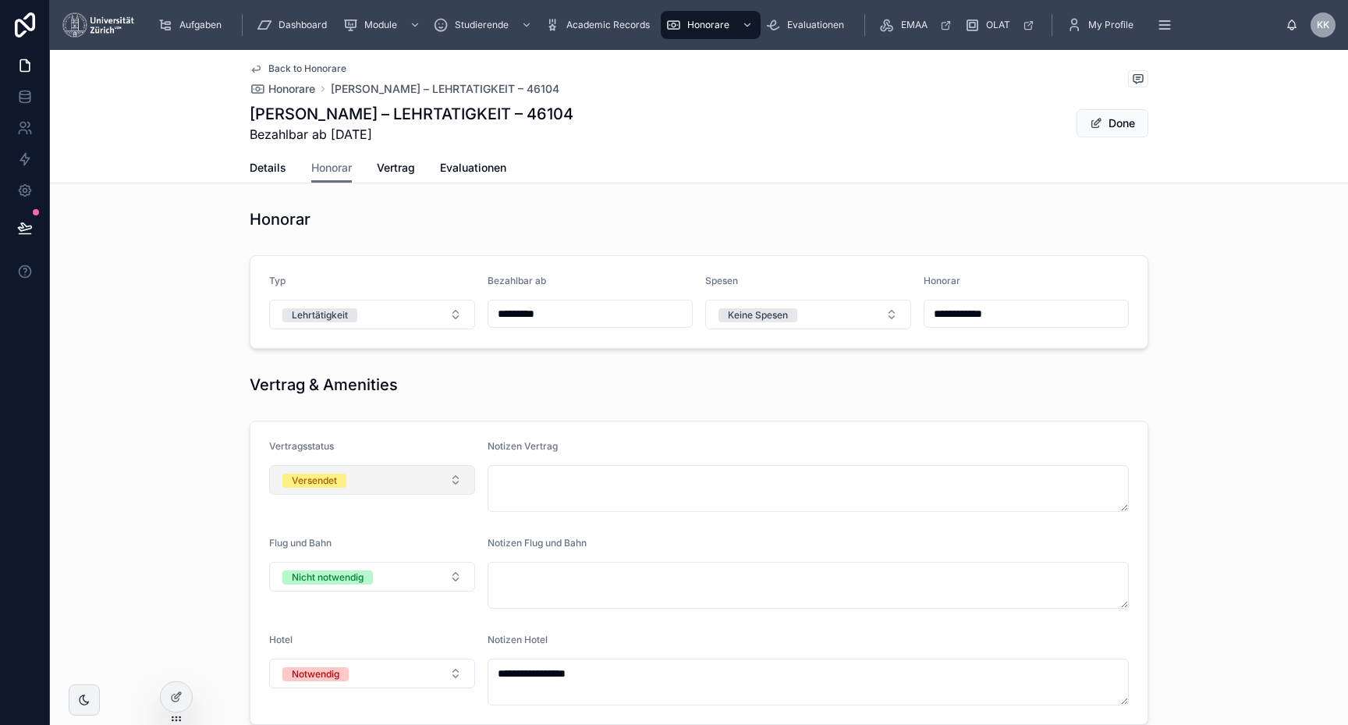
click at [420, 488] on button "Versendet" at bounding box center [372, 480] width 206 height 30
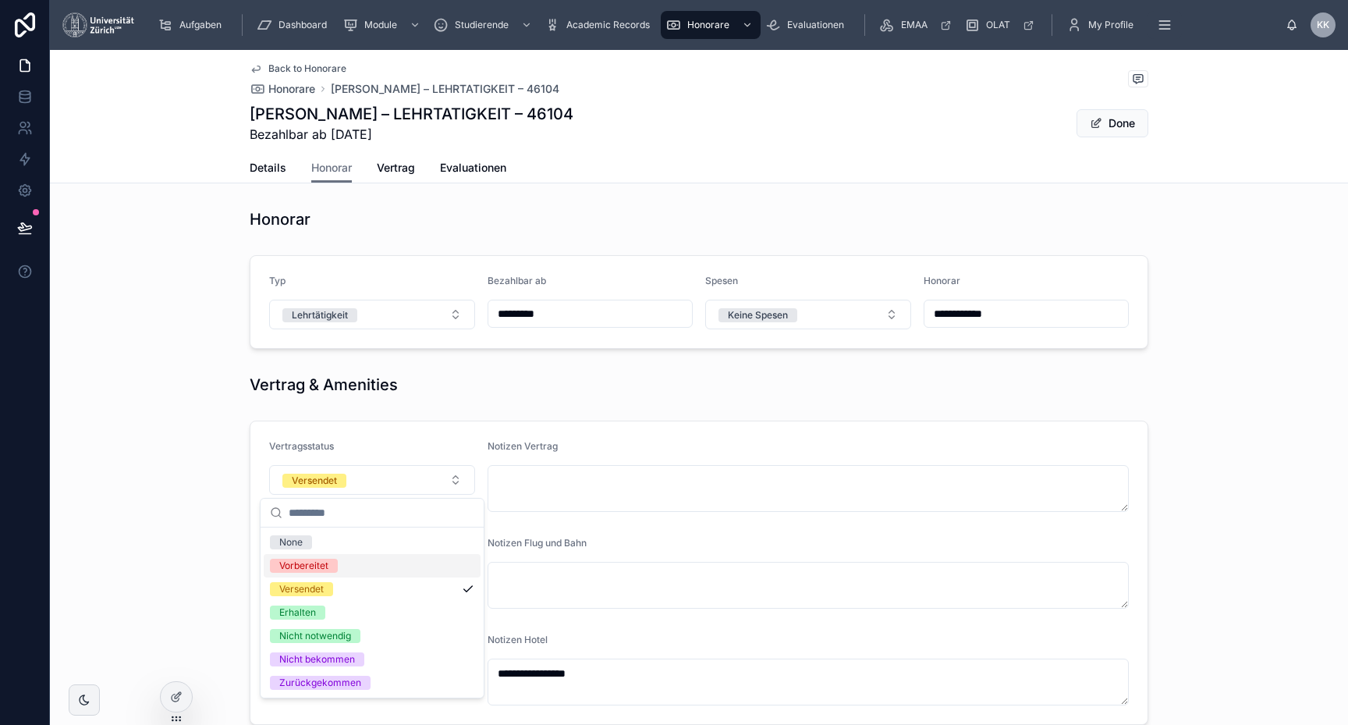
drag, startPoint x: 405, startPoint y: 564, endPoint x: 403, endPoint y: 540, distance: 24.2
click at [403, 540] on div "None Vorbereitet Versendet Erhalten Nicht notwendig Nicht bekommen Zurückgekomm…" at bounding box center [372, 613] width 217 height 164
click at [403, 540] on div "None" at bounding box center [372, 542] width 217 height 23
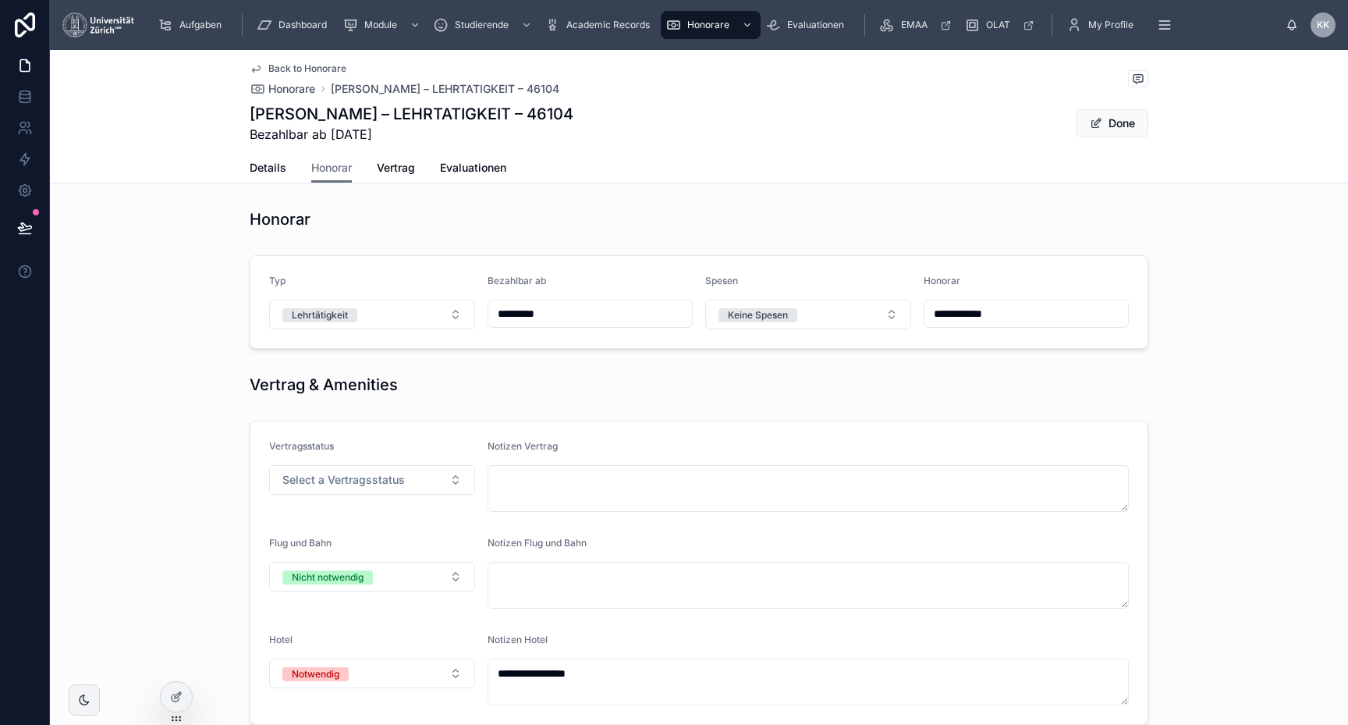
click at [1132, 120] on button "Done" at bounding box center [1113, 123] width 72 height 28
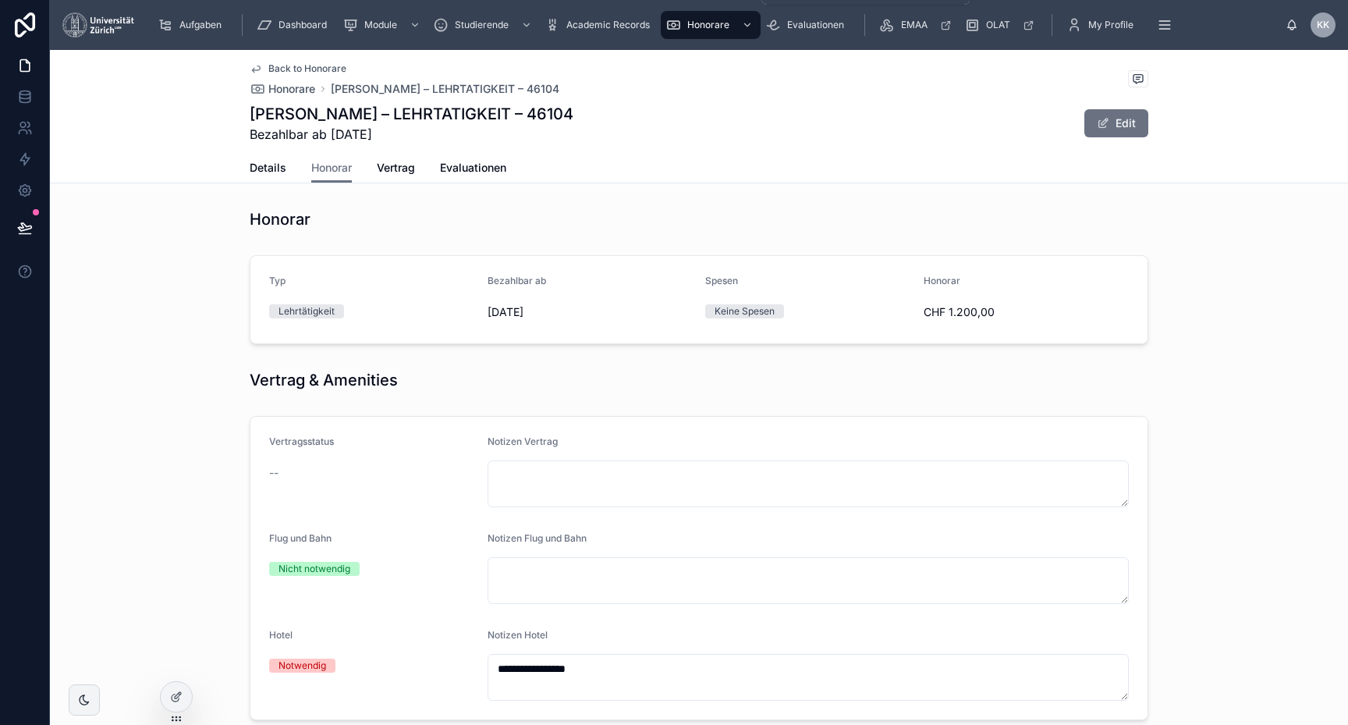
click at [686, 13] on div "Honorare" at bounding box center [711, 24] width 91 height 25
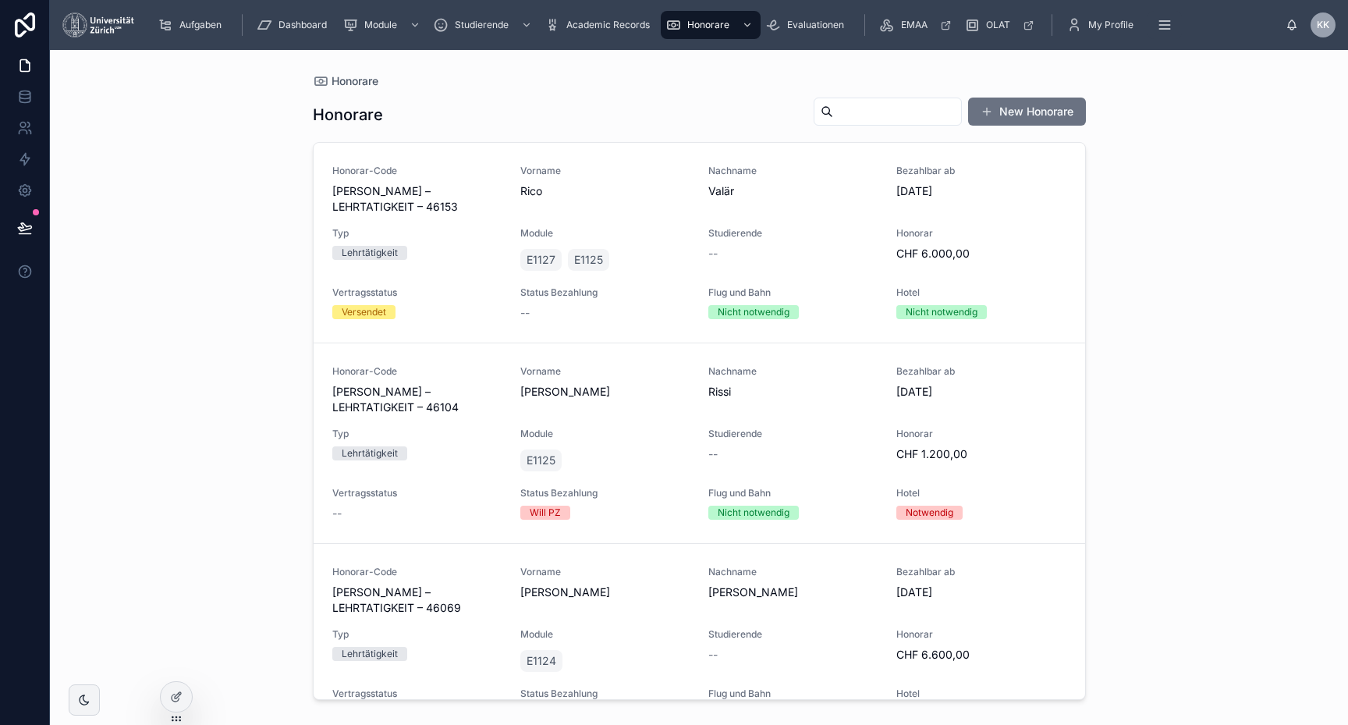
click at [863, 116] on input "text" at bounding box center [897, 112] width 128 height 22
type input "****"
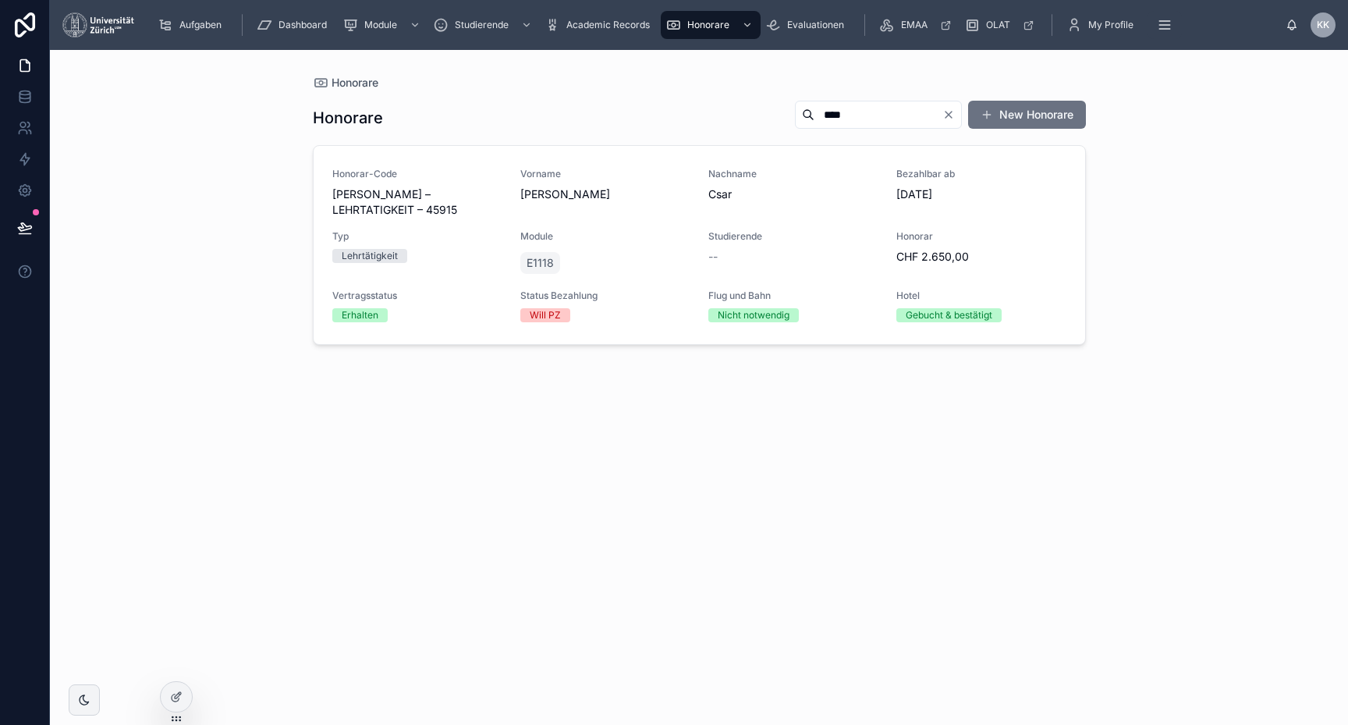
click at [826, 236] on span "Studierende" at bounding box center [792, 236] width 169 height 12
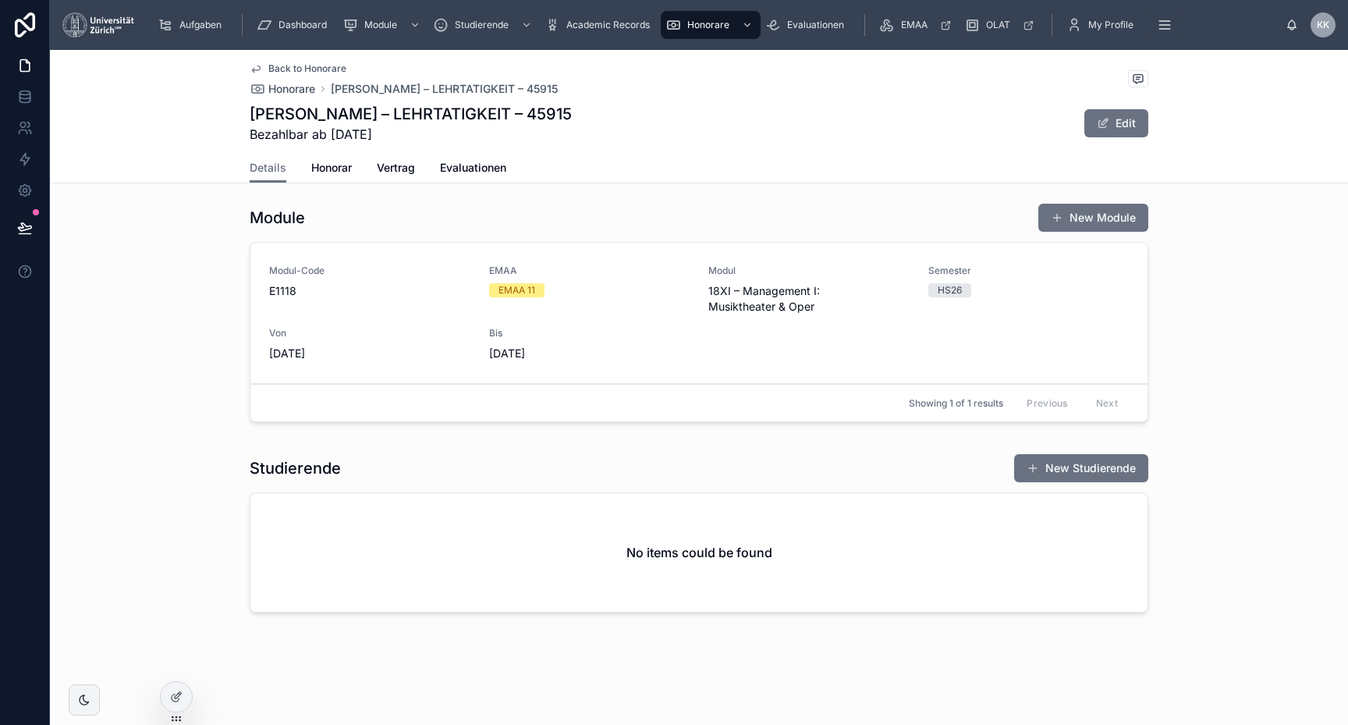
scroll to position [731, 0]
click at [332, 158] on link "Honorar" at bounding box center [331, 169] width 41 height 31
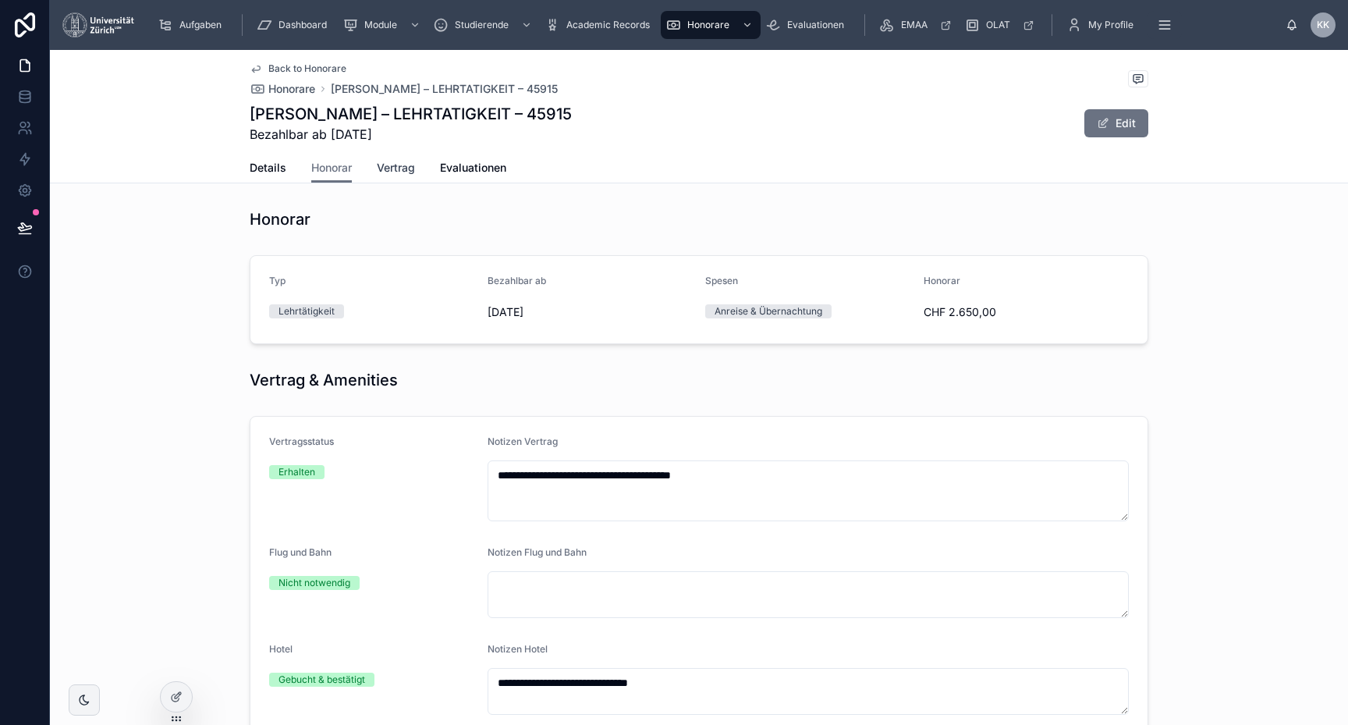
click at [407, 155] on link "Vertrag" at bounding box center [396, 169] width 38 height 31
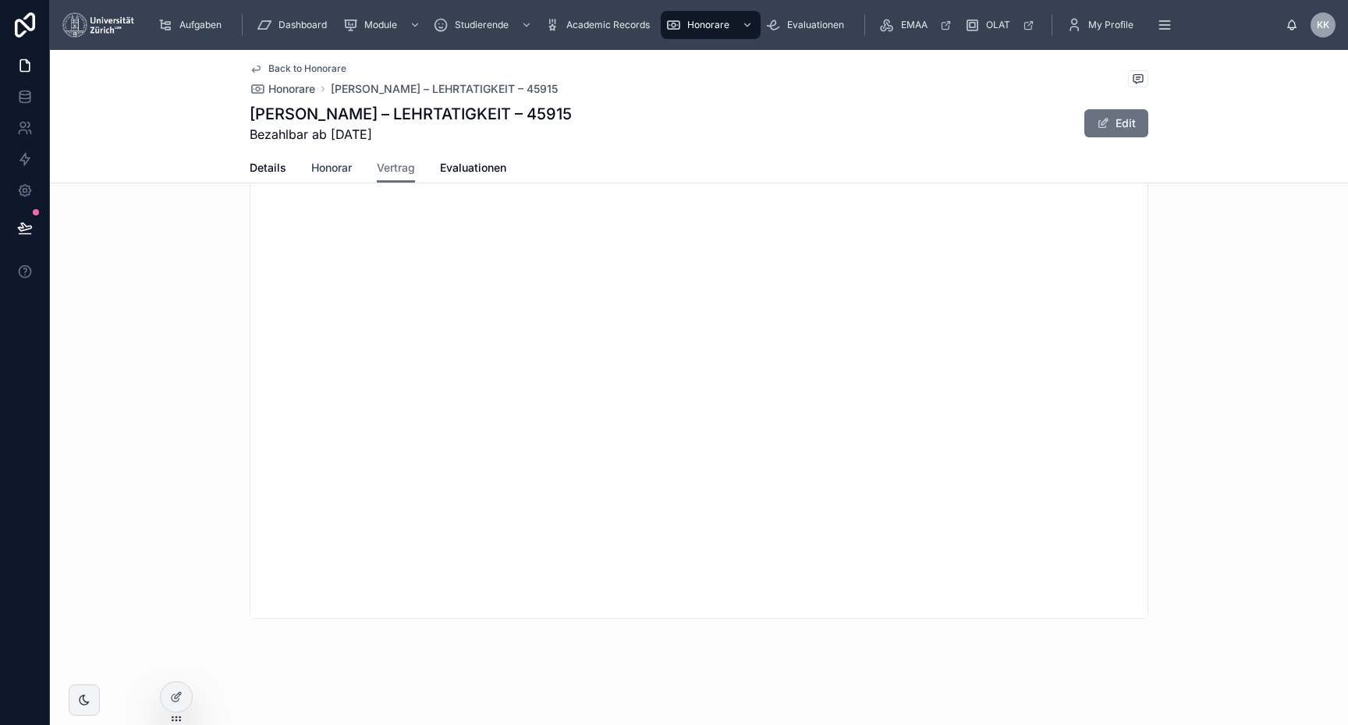
scroll to position [558, 0]
click at [328, 160] on span "Honorar" at bounding box center [331, 168] width 41 height 16
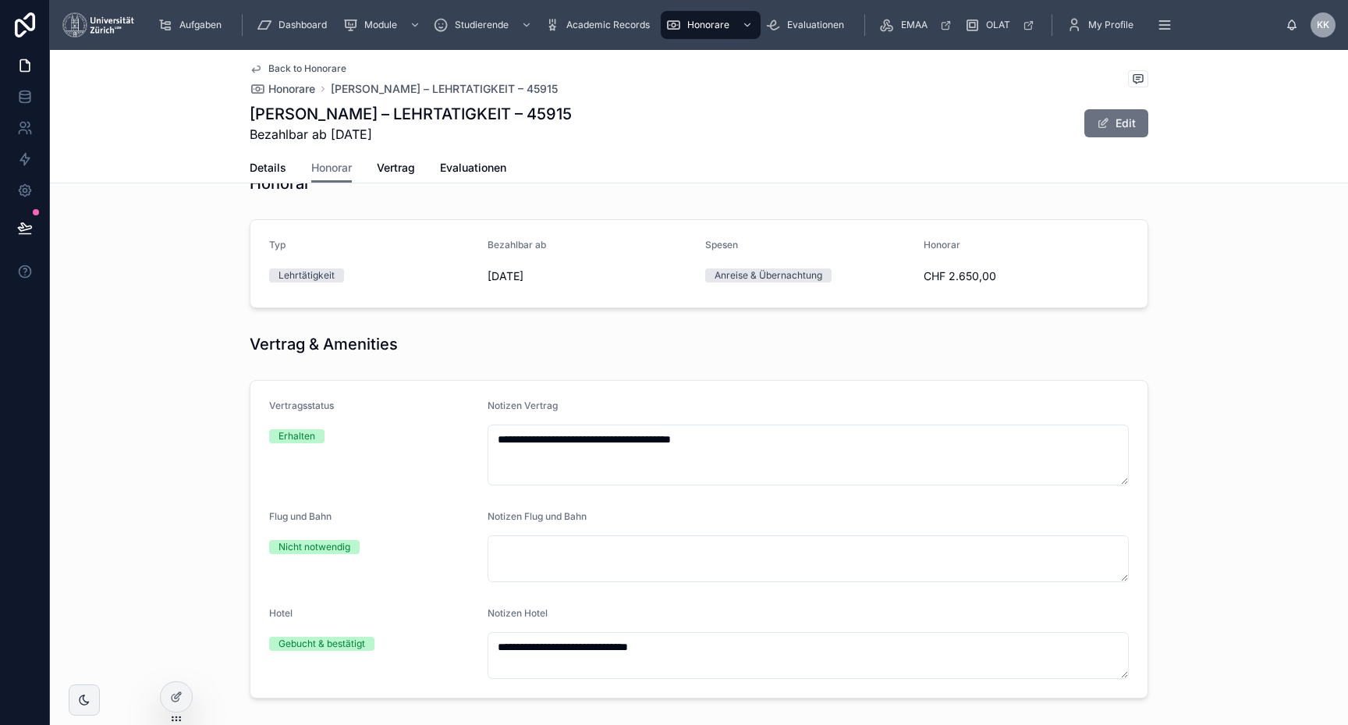
scroll to position [39, 0]
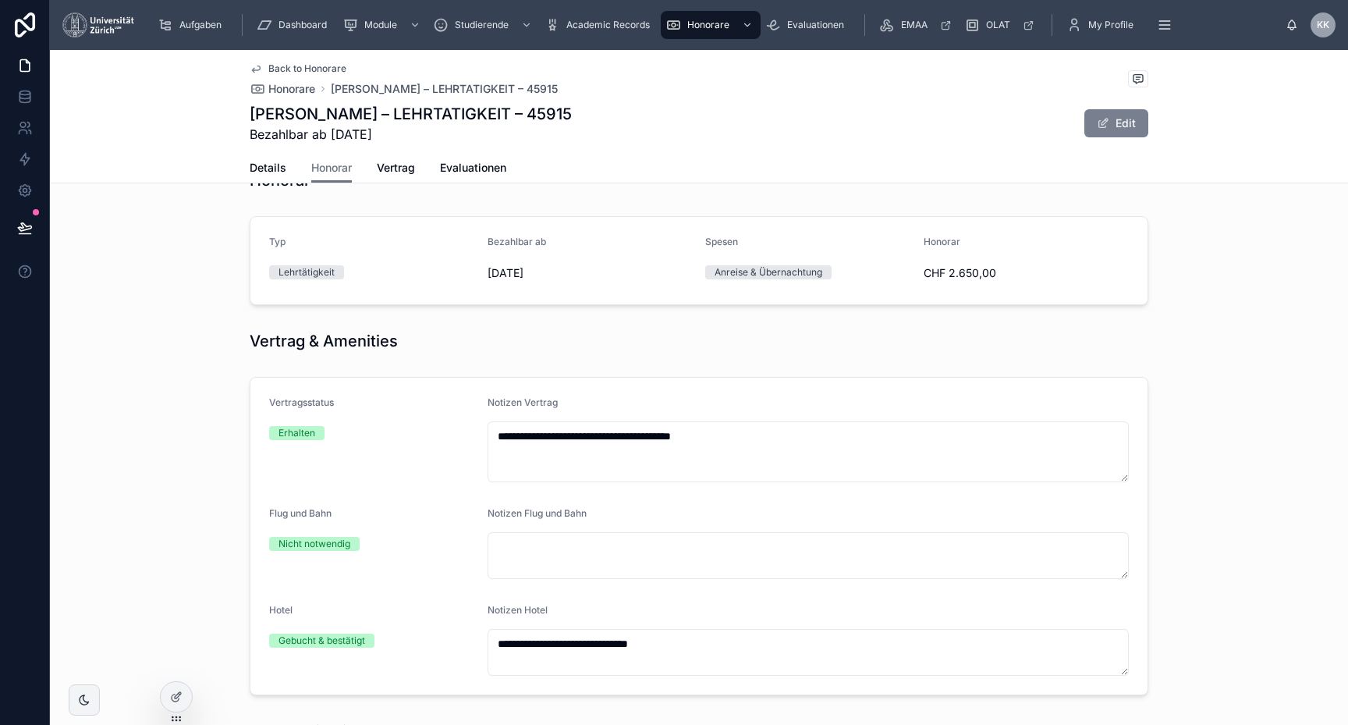
click at [1148, 128] on button "Edit" at bounding box center [1117, 123] width 64 height 28
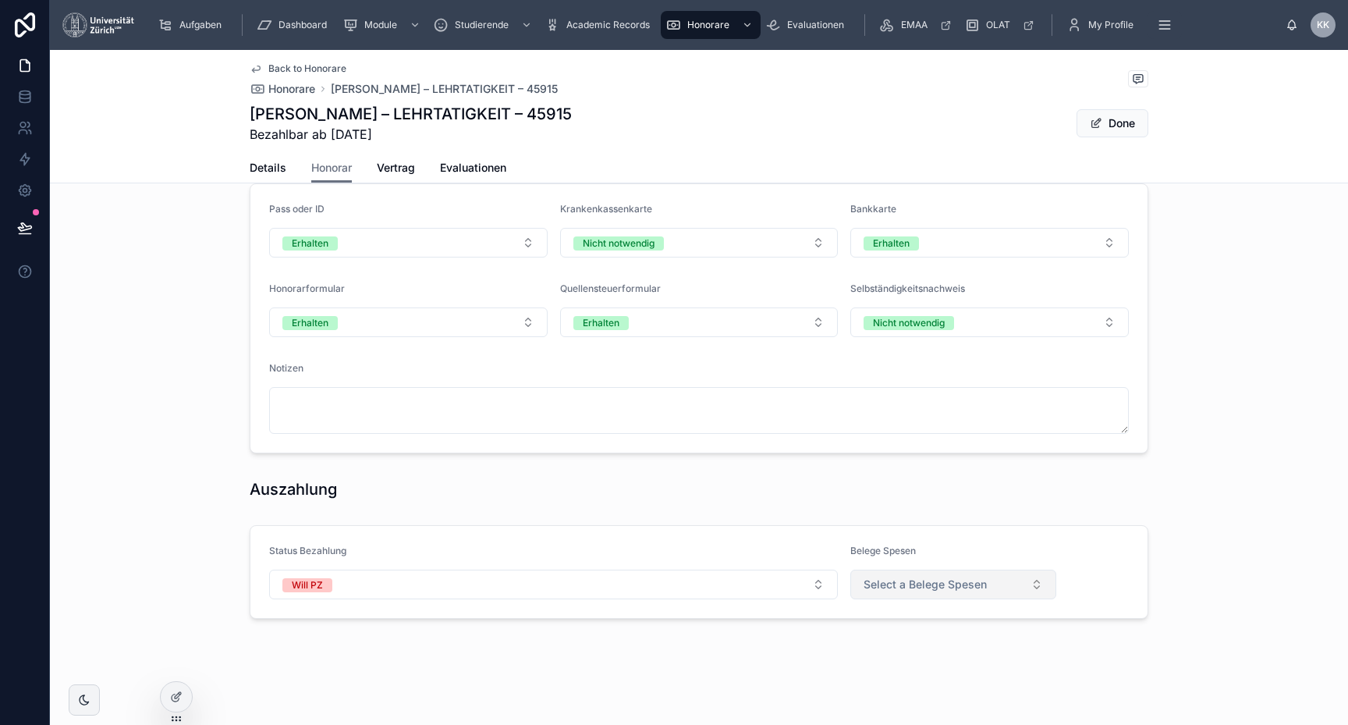
scroll to position [627, 0]
click at [987, 570] on button "Select a Belege Spesen" at bounding box center [953, 585] width 206 height 30
click at [962, 551] on div "Ausbezahlt" at bounding box center [953, 550] width 217 height 23
click at [1104, 114] on button "Done" at bounding box center [1113, 123] width 72 height 28
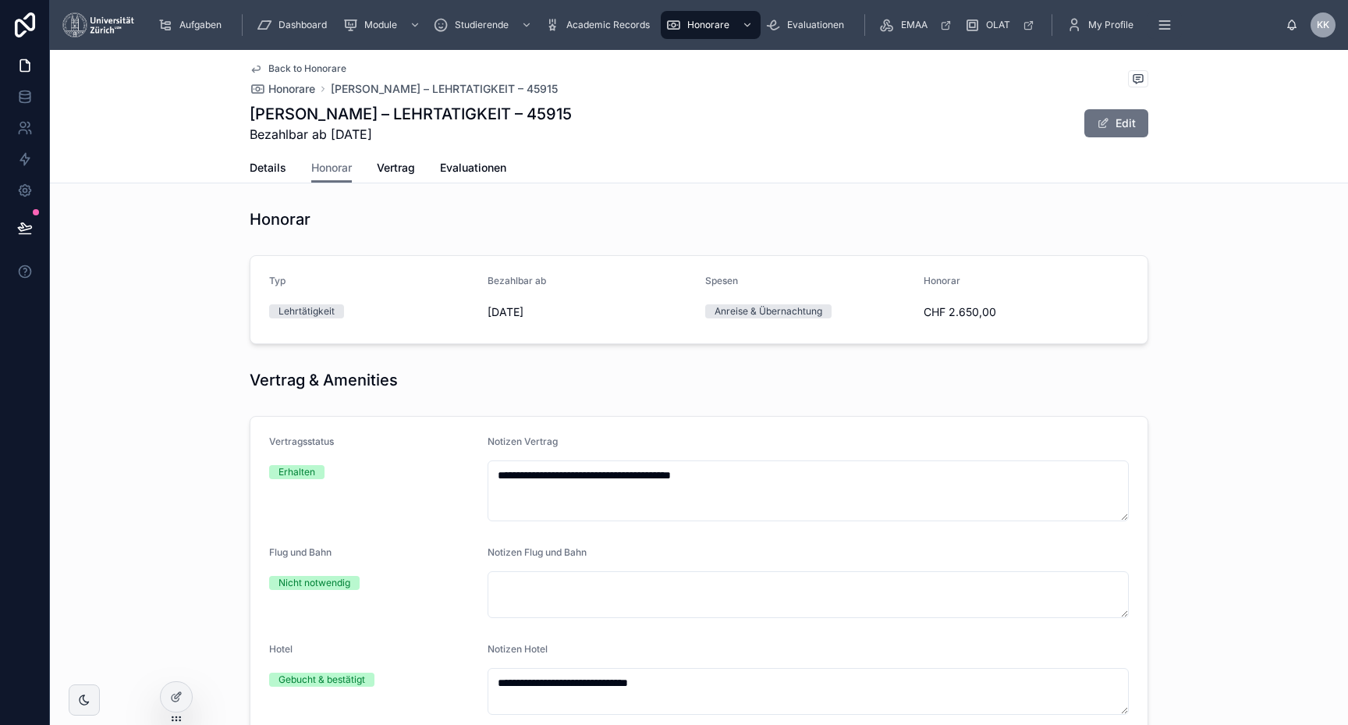
scroll to position [0, 0]
click at [273, 177] on link "Details" at bounding box center [268, 169] width 37 height 31
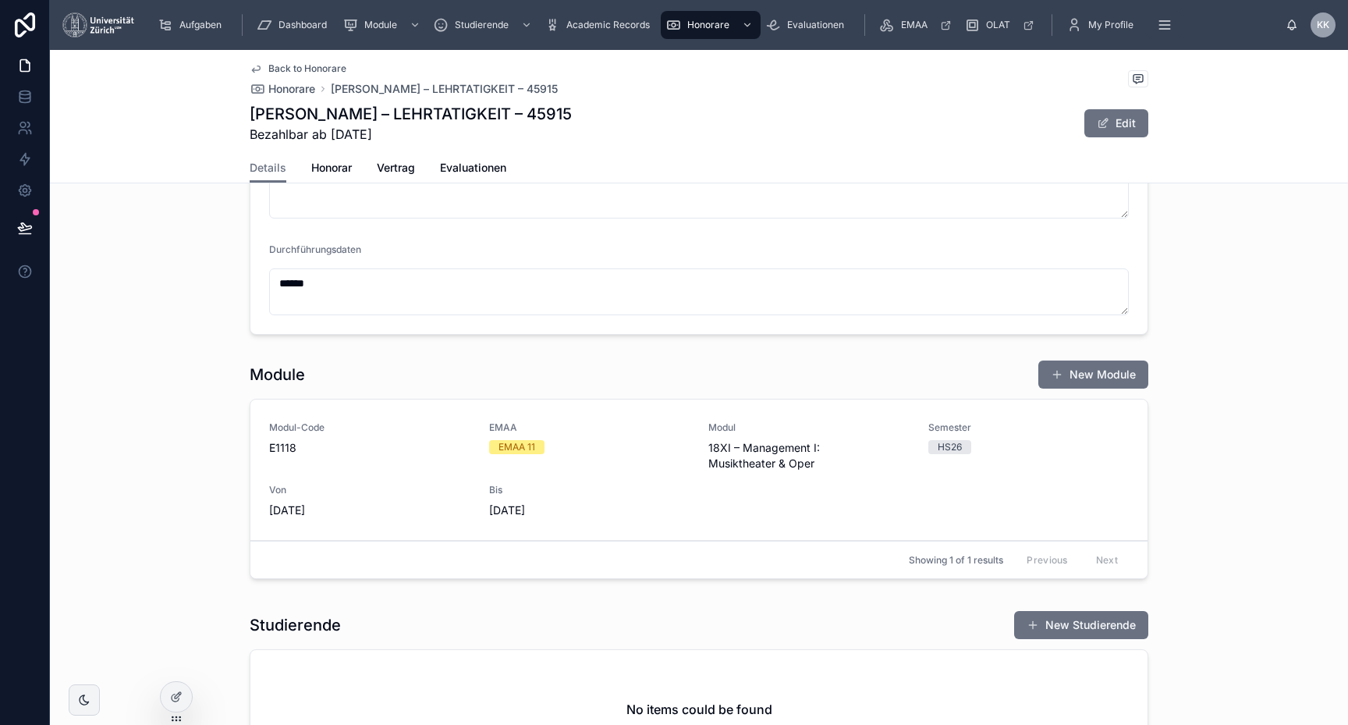
scroll to position [575, 0]
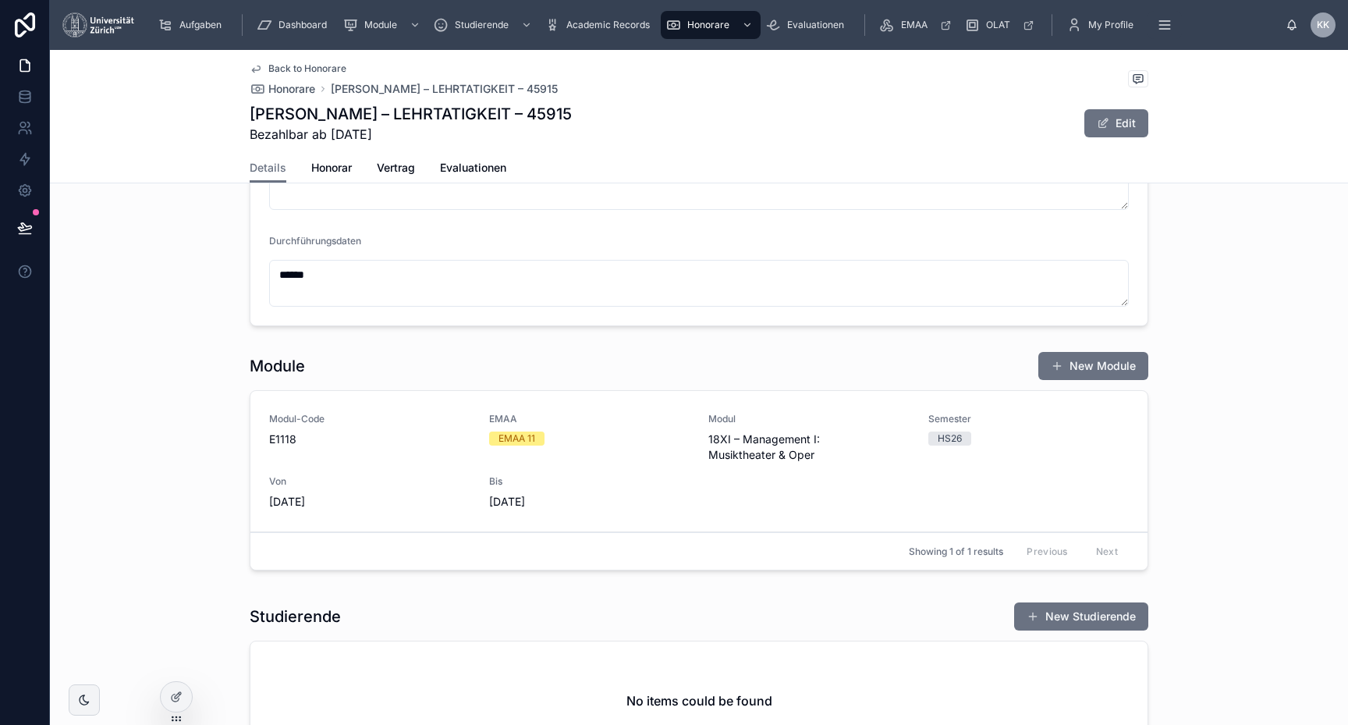
click at [725, 453] on span "18XI – Management I: Musiktheater & Oper" at bounding box center [808, 446] width 201 height 31
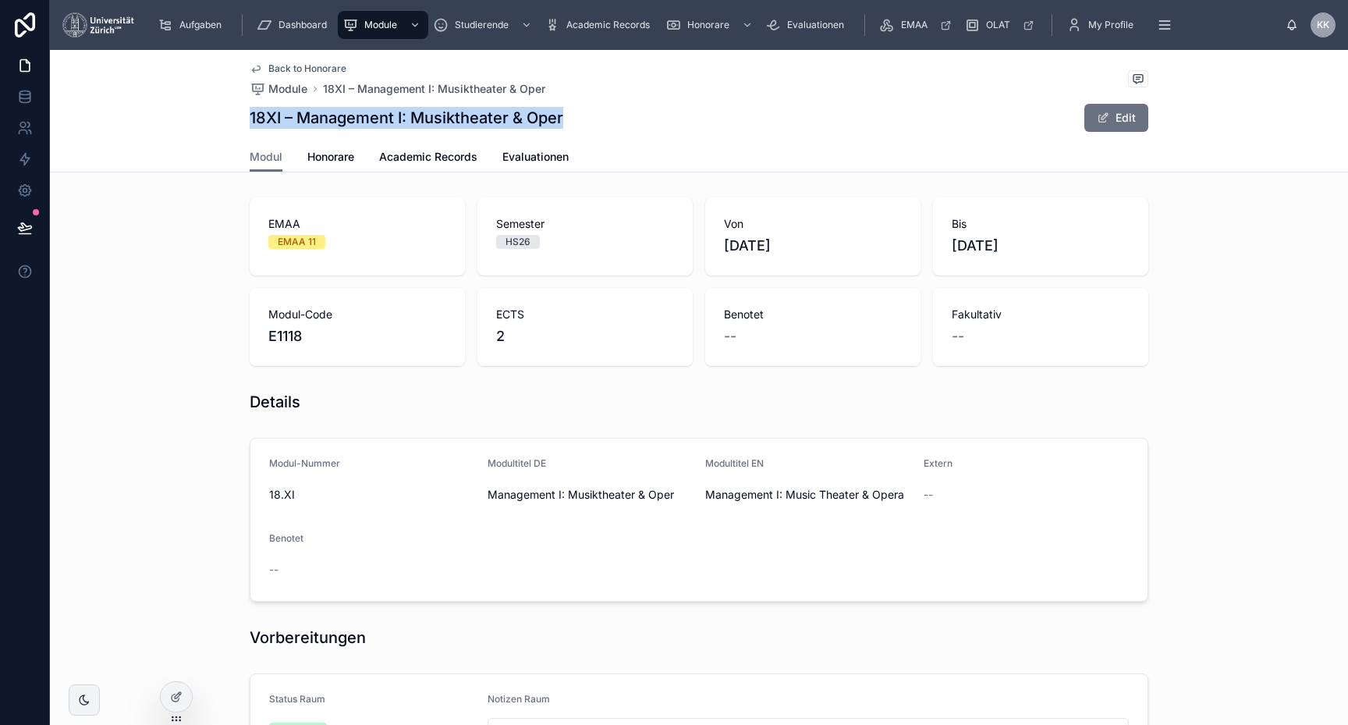
drag, startPoint x: 251, startPoint y: 116, endPoint x: 629, endPoint y: 115, distance: 377.6
click at [630, 115] on div "18XI – Management I: Musiktheater & Oper Edit" at bounding box center [699, 118] width 899 height 30
copy h1 "18XI – Management I: Musiktheater & Oper"
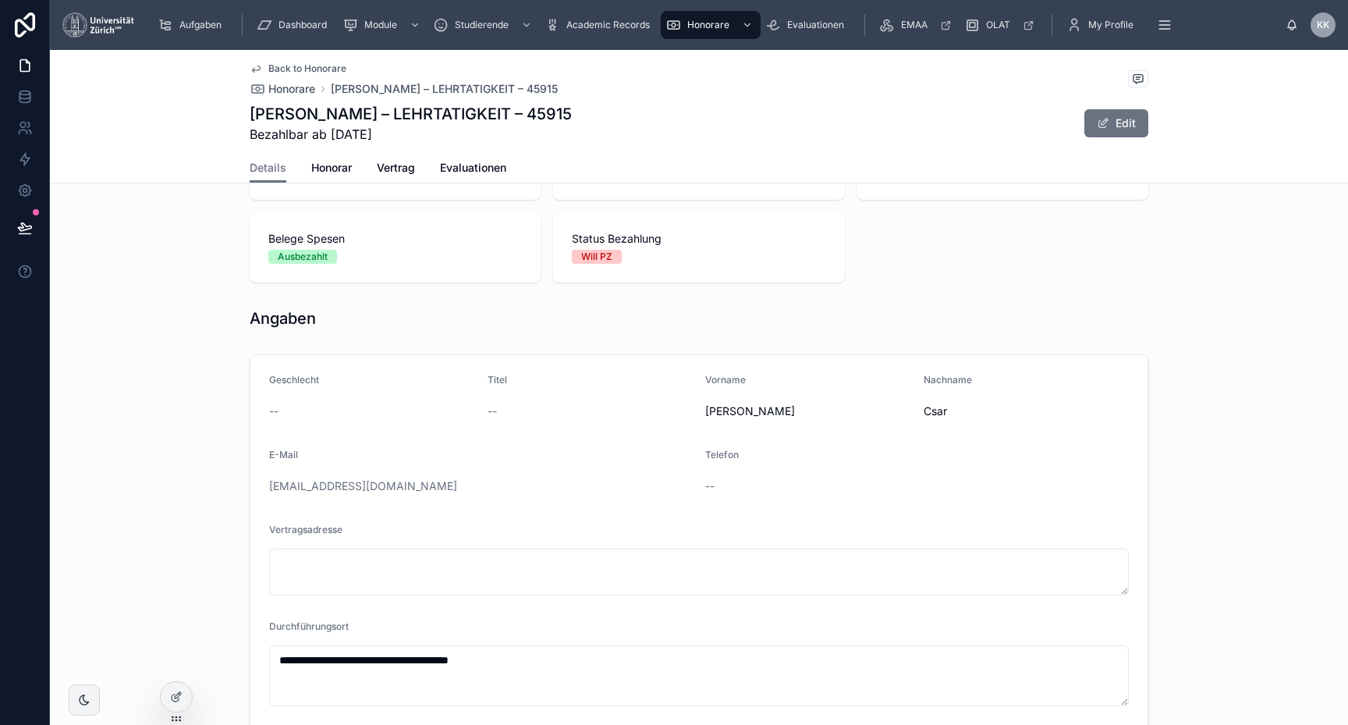
scroll to position [101, 0]
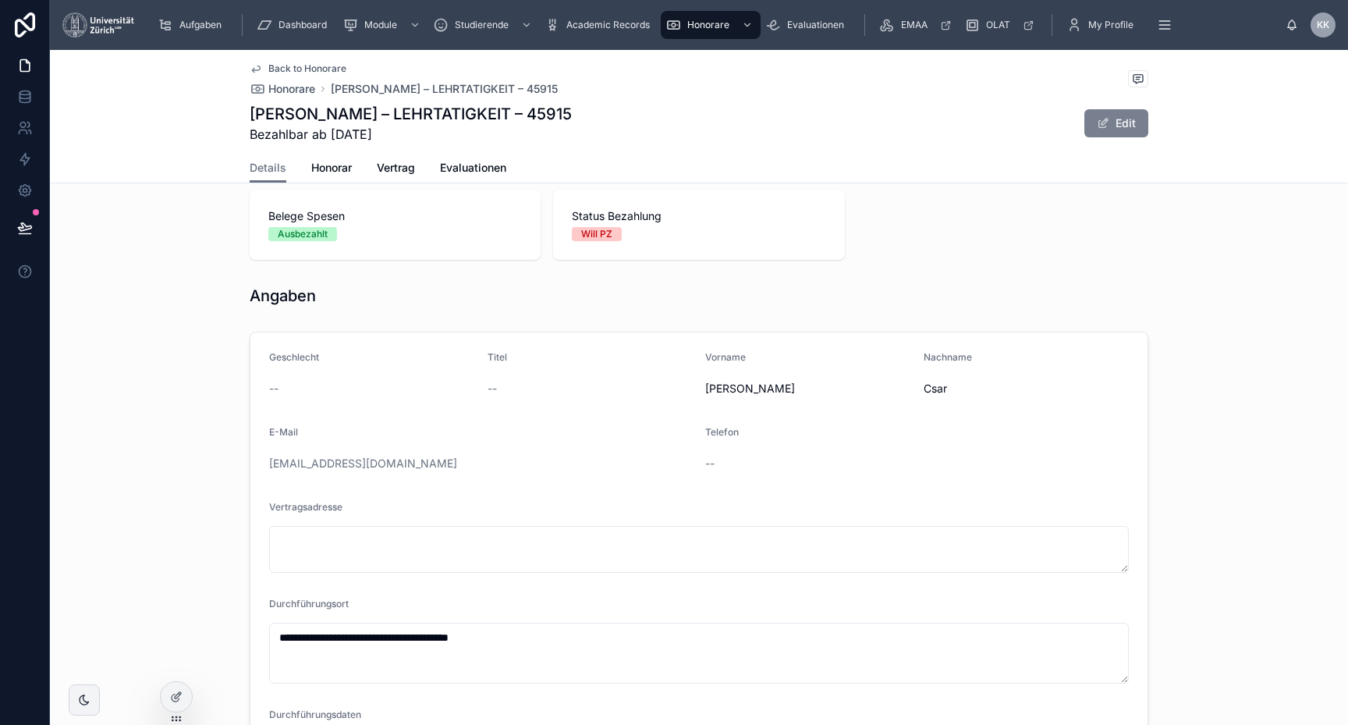
click at [1112, 110] on button "Edit" at bounding box center [1117, 123] width 64 height 28
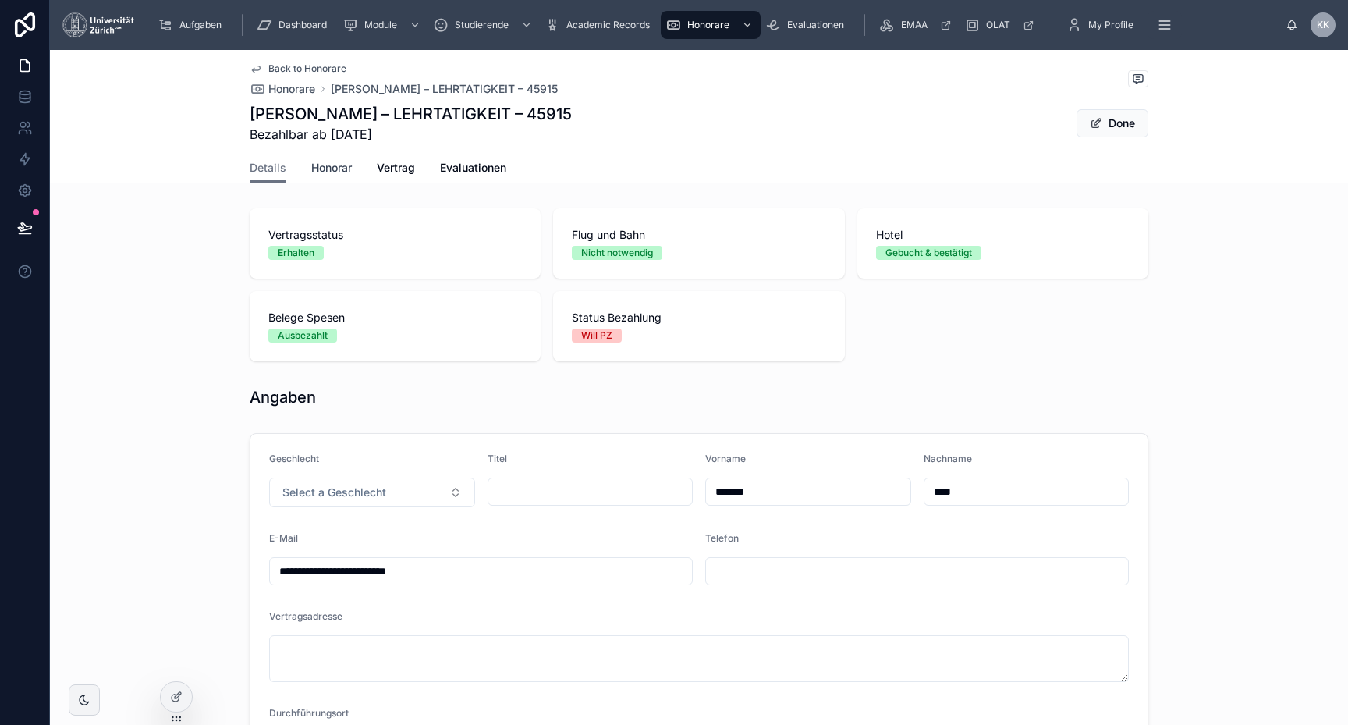
scroll to position [-1, 0]
click at [328, 167] on span "Honorar" at bounding box center [331, 168] width 41 height 16
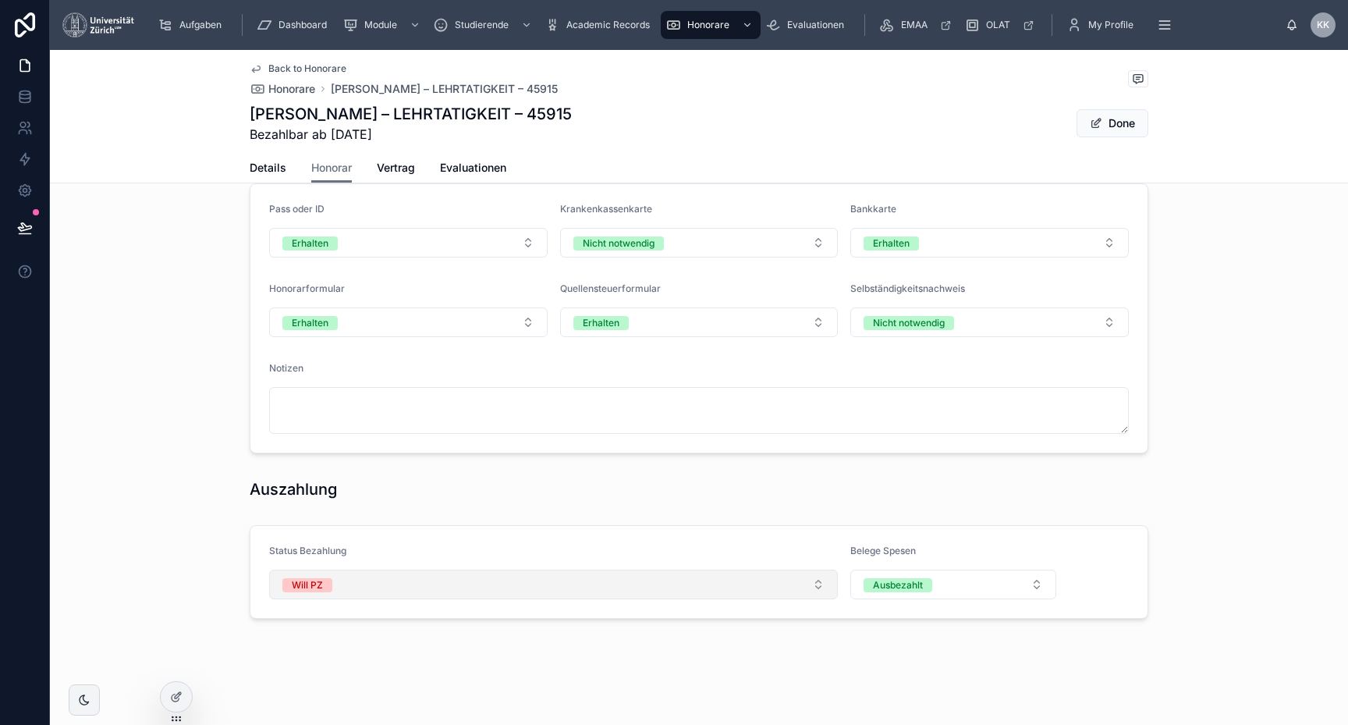
scroll to position [627, 0]
click at [324, 582] on span "Will PZ" at bounding box center [307, 585] width 50 height 14
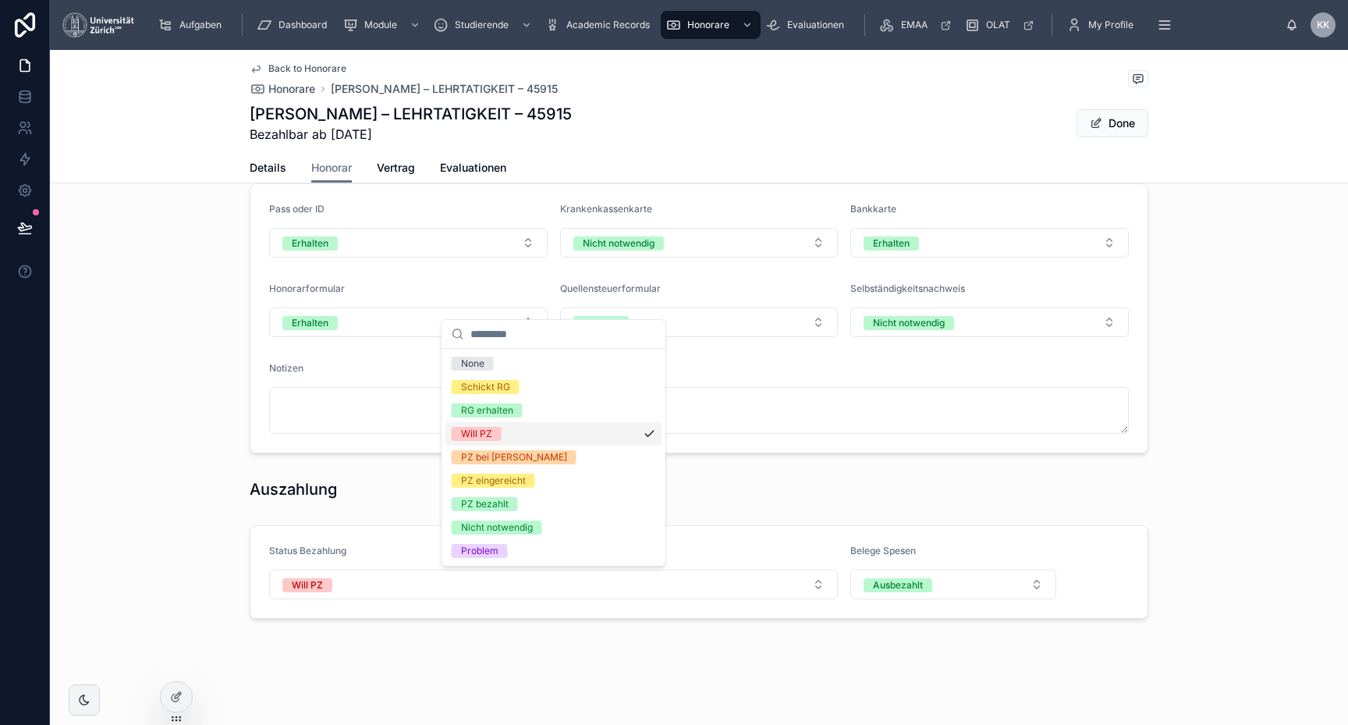
click at [570, 449] on div "PZ bei Anna" at bounding box center [554, 457] width 217 height 23
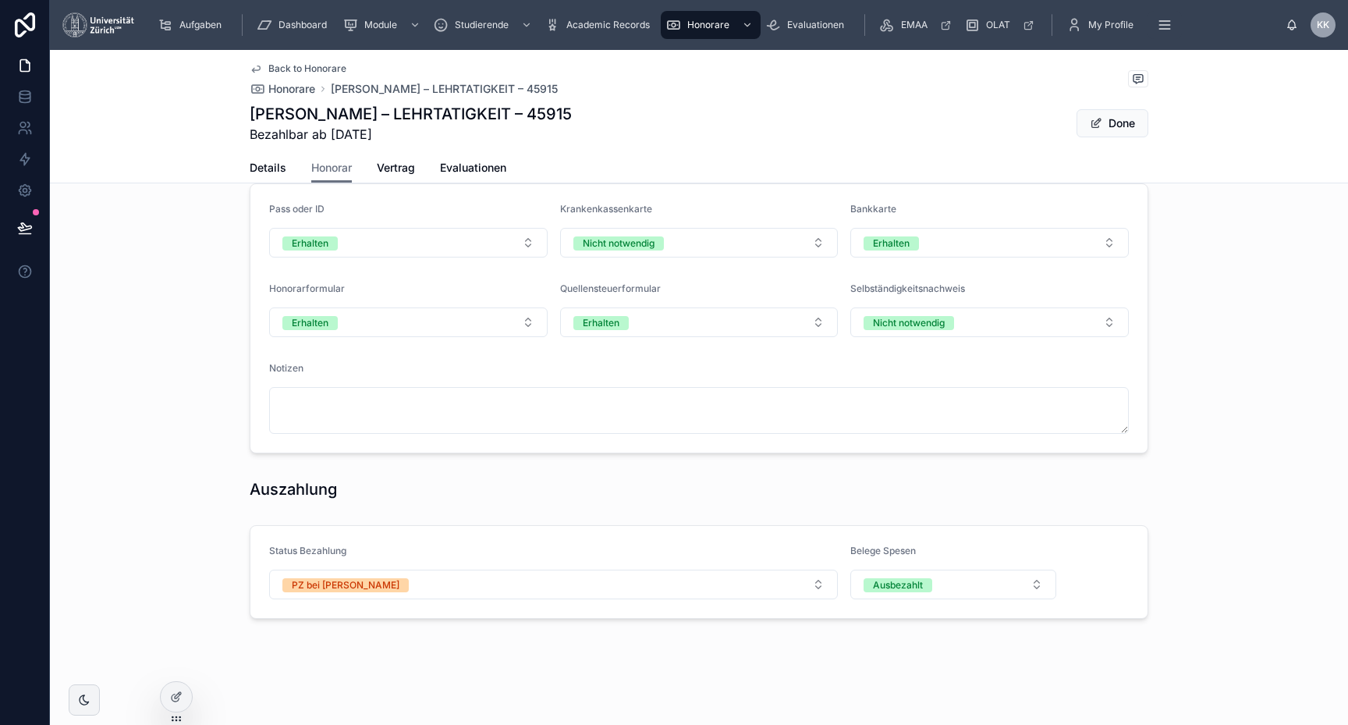
click at [1114, 124] on button "Done" at bounding box center [1113, 123] width 72 height 28
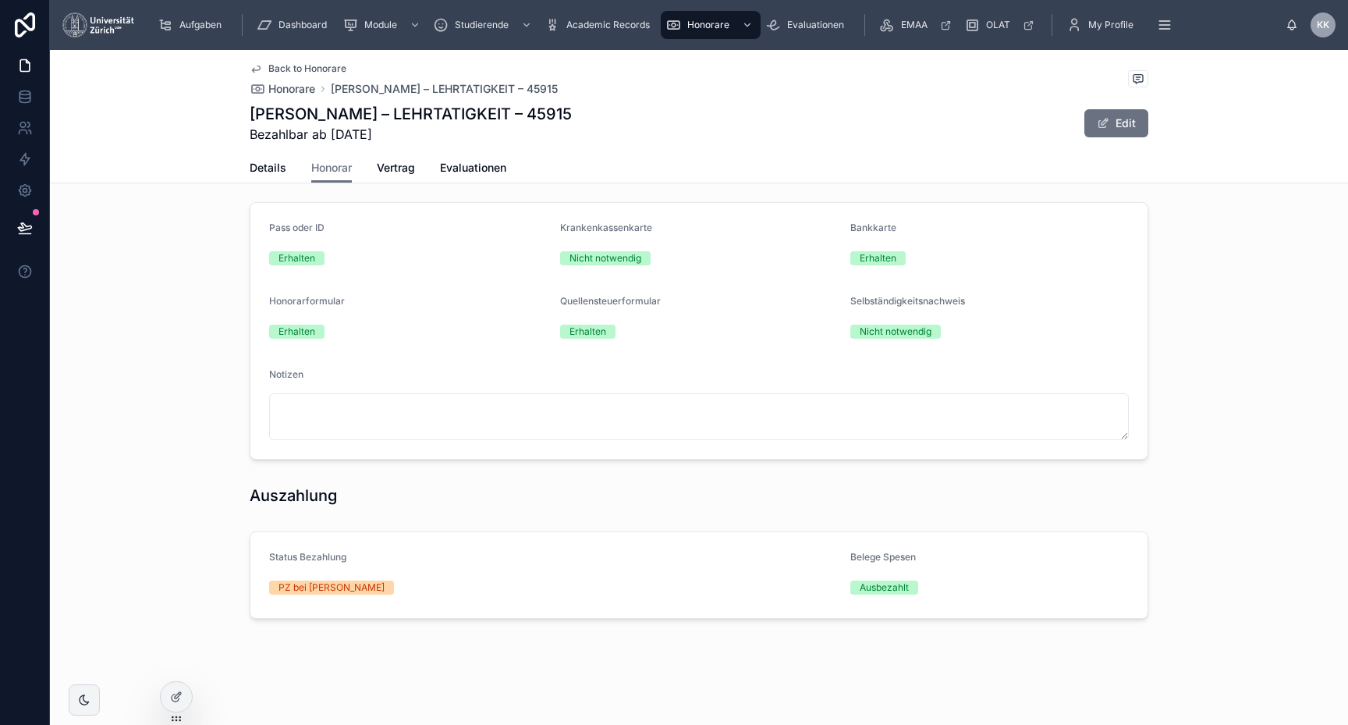
scroll to position [604, 0]
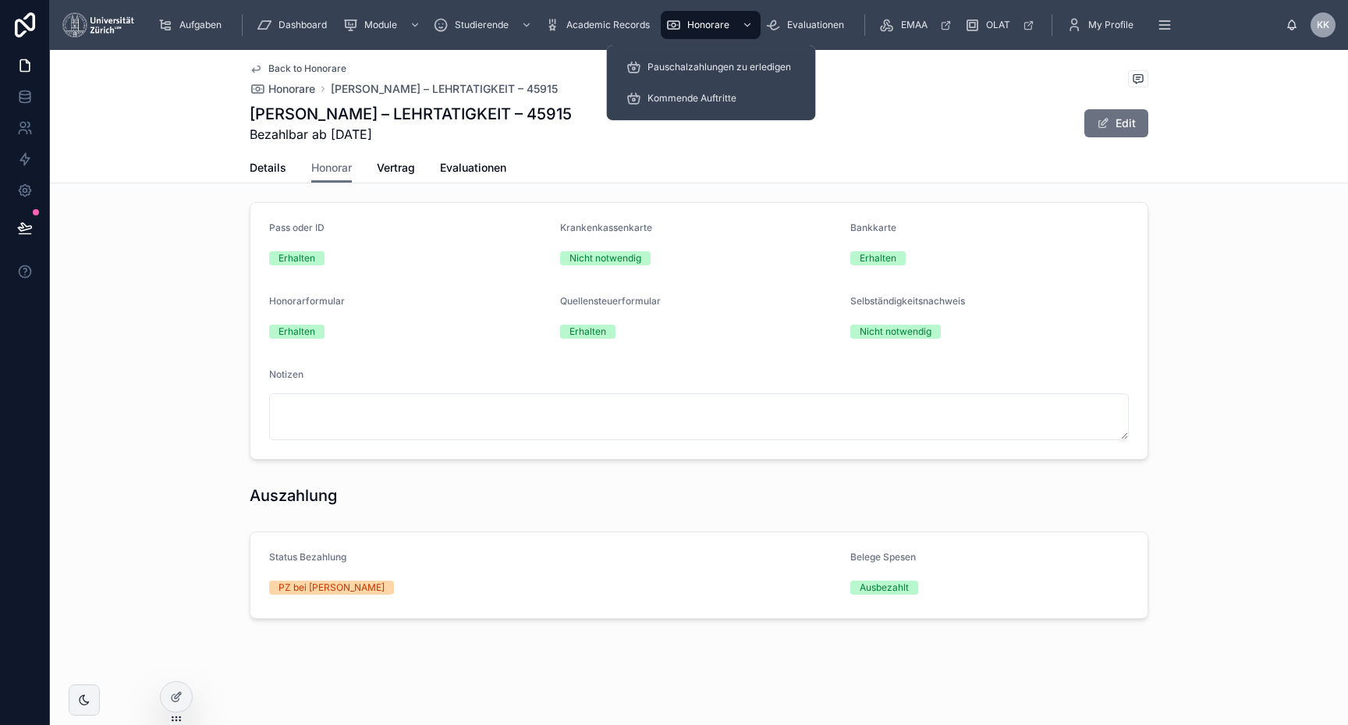
click at [703, 40] on div "Aufgaben Dashboard Module Studierende Academic Records Honorare Evaluationen EM…" at bounding box center [716, 25] width 1139 height 34
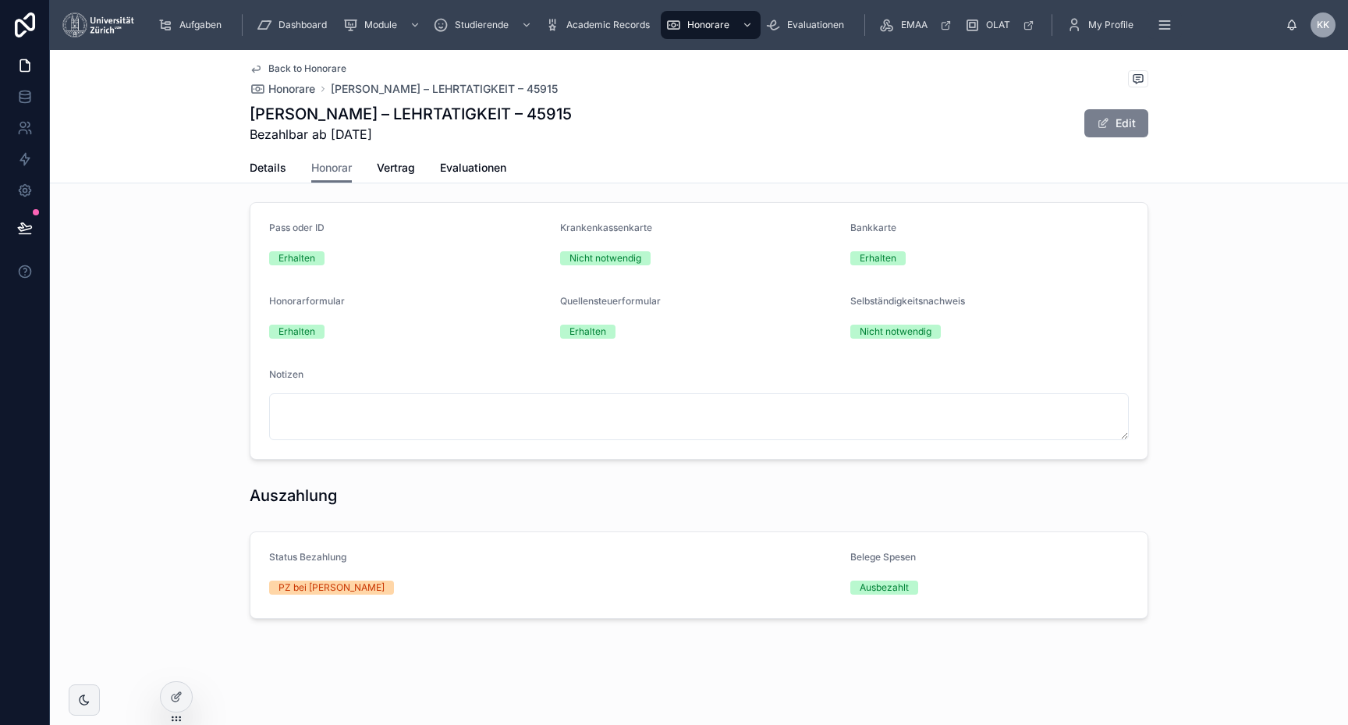
click at [1110, 122] on button "Edit" at bounding box center [1117, 123] width 64 height 28
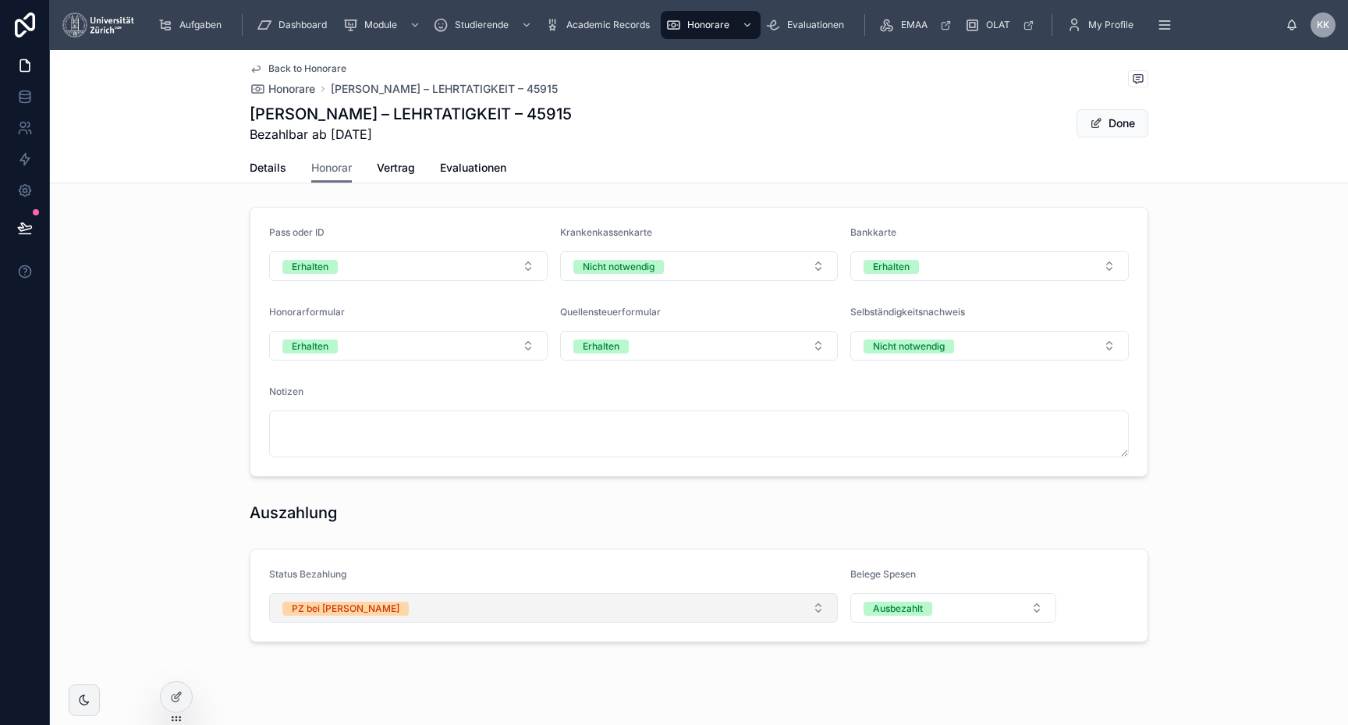
click at [491, 599] on button "PZ bei Anna" at bounding box center [553, 608] width 569 height 30
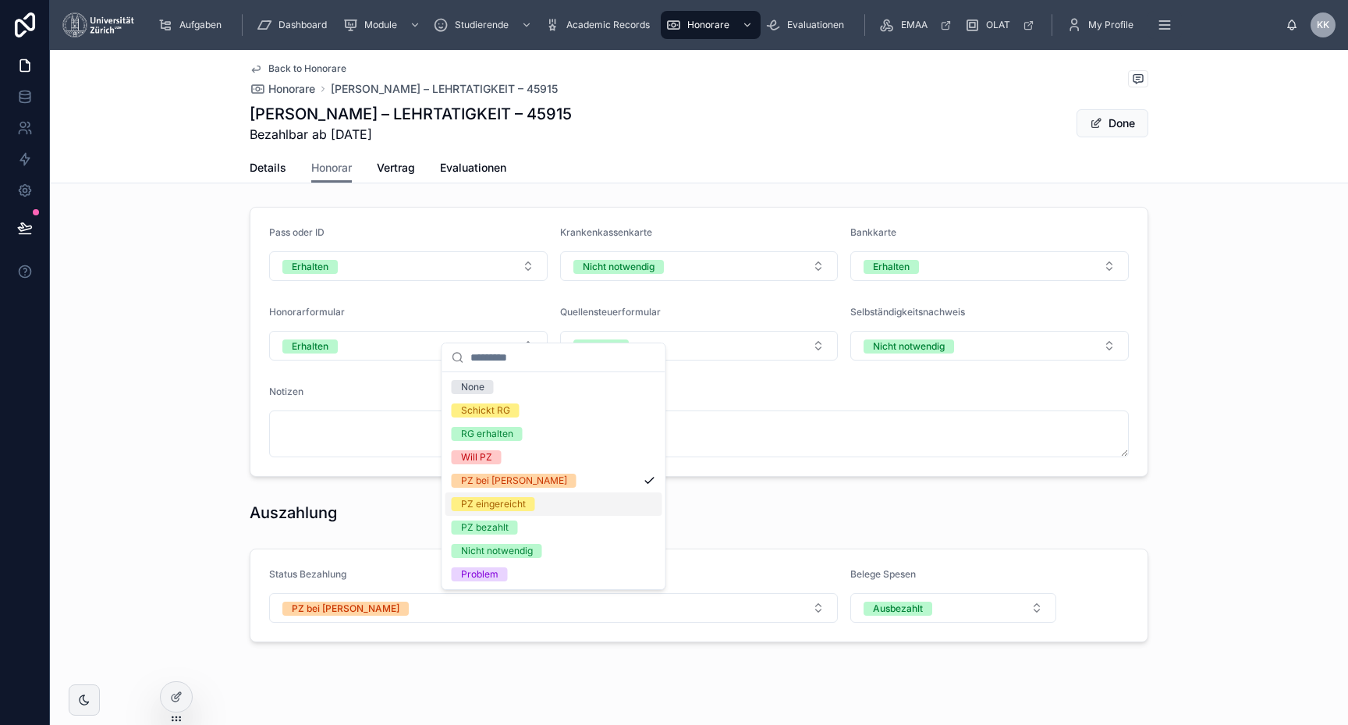
click at [601, 495] on div "PZ eingereicht" at bounding box center [554, 503] width 217 height 23
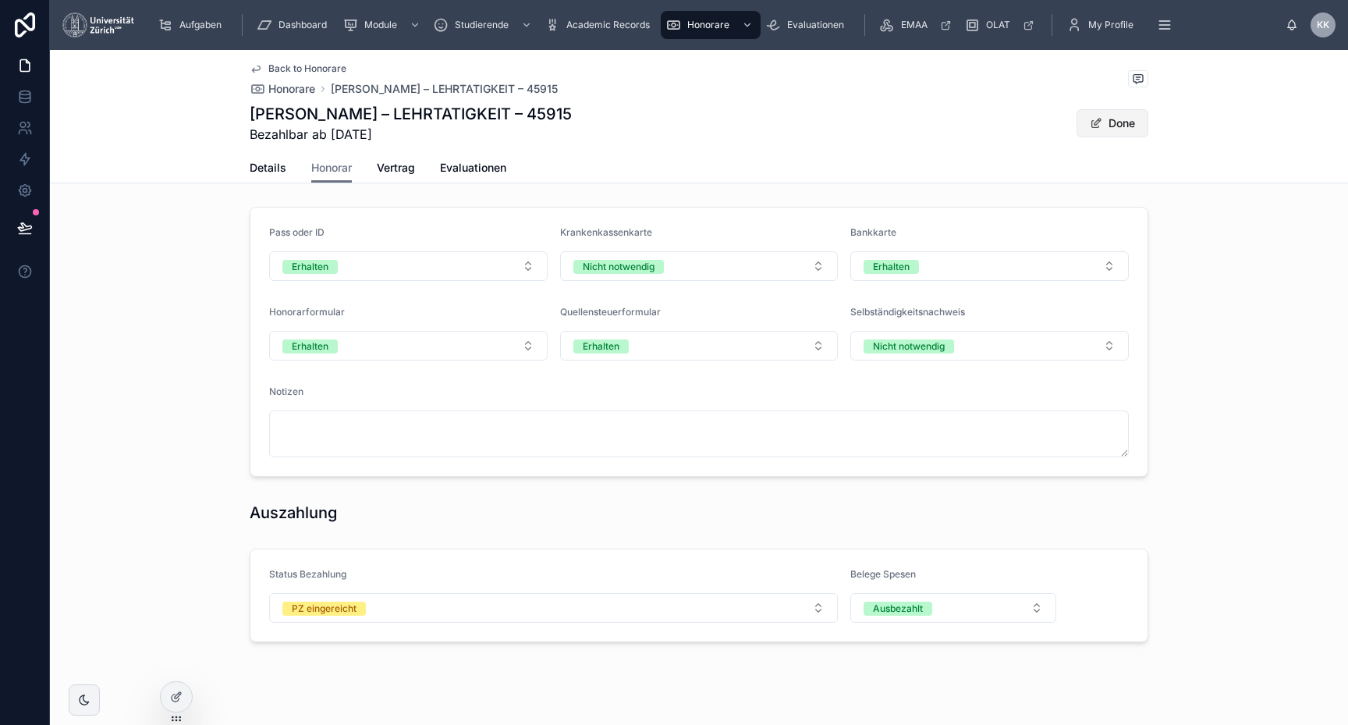
click at [1134, 133] on button "Done" at bounding box center [1113, 123] width 72 height 28
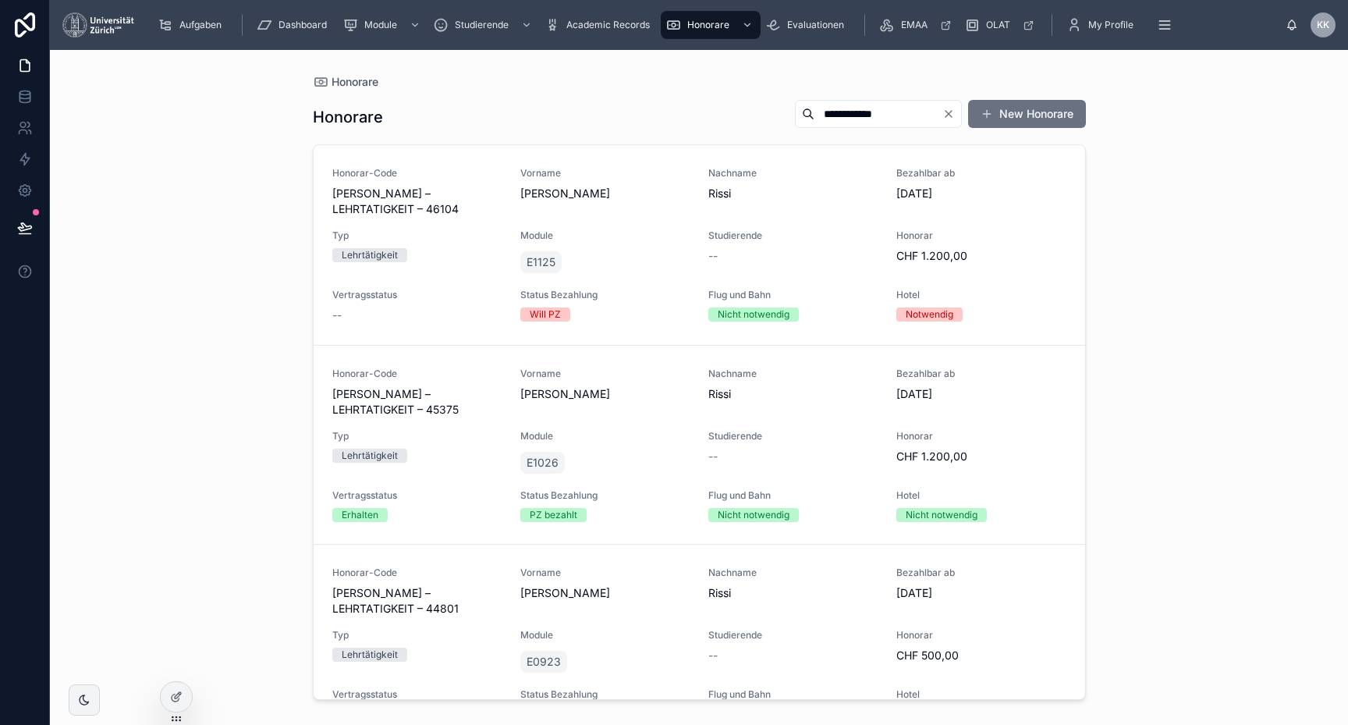
scroll to position [44, 0]
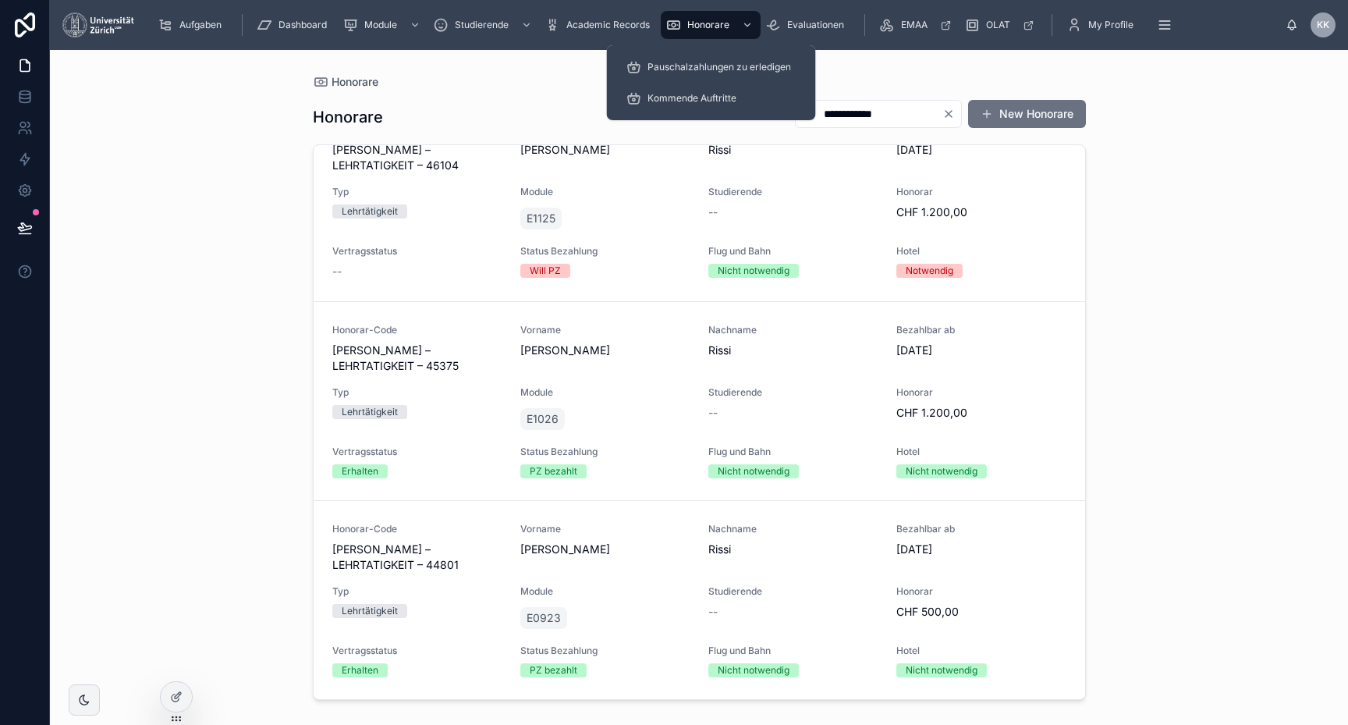
click at [699, 32] on div "Honorare" at bounding box center [711, 24] width 91 height 25
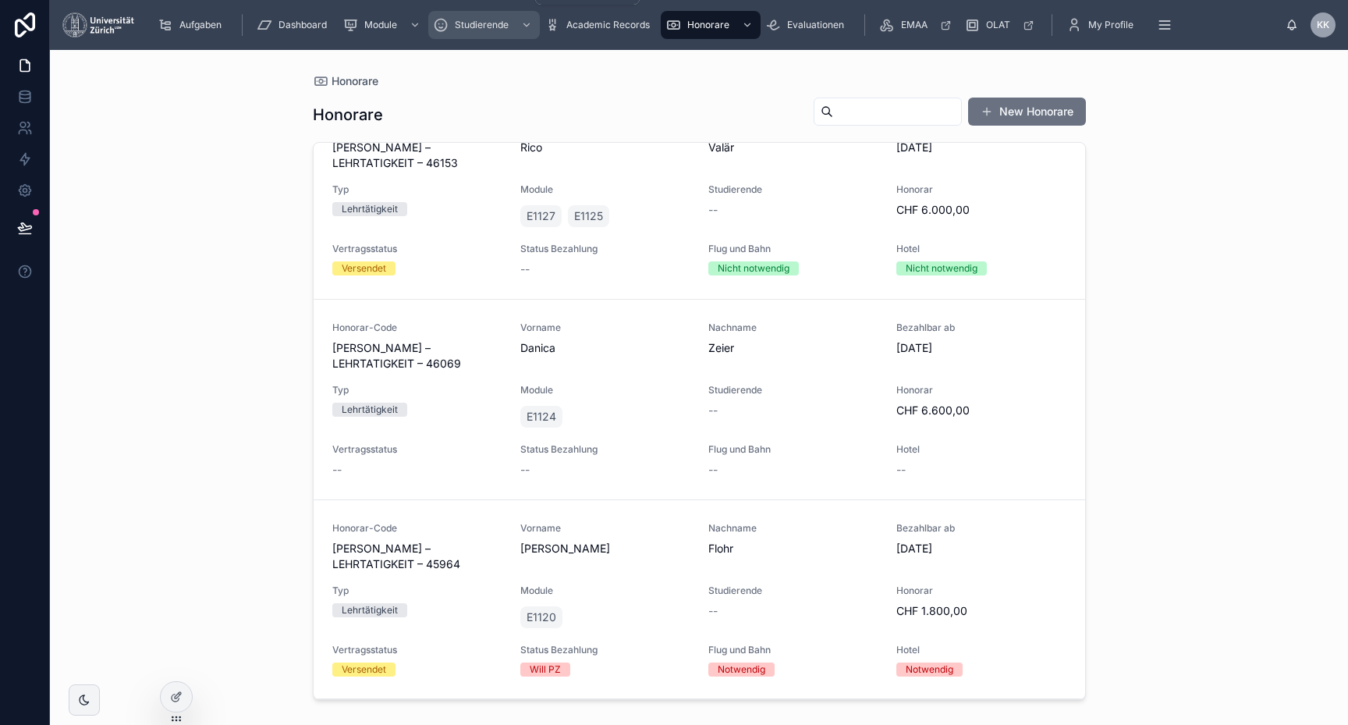
click at [461, 31] on div "Studierende" at bounding box center [484, 24] width 102 height 25
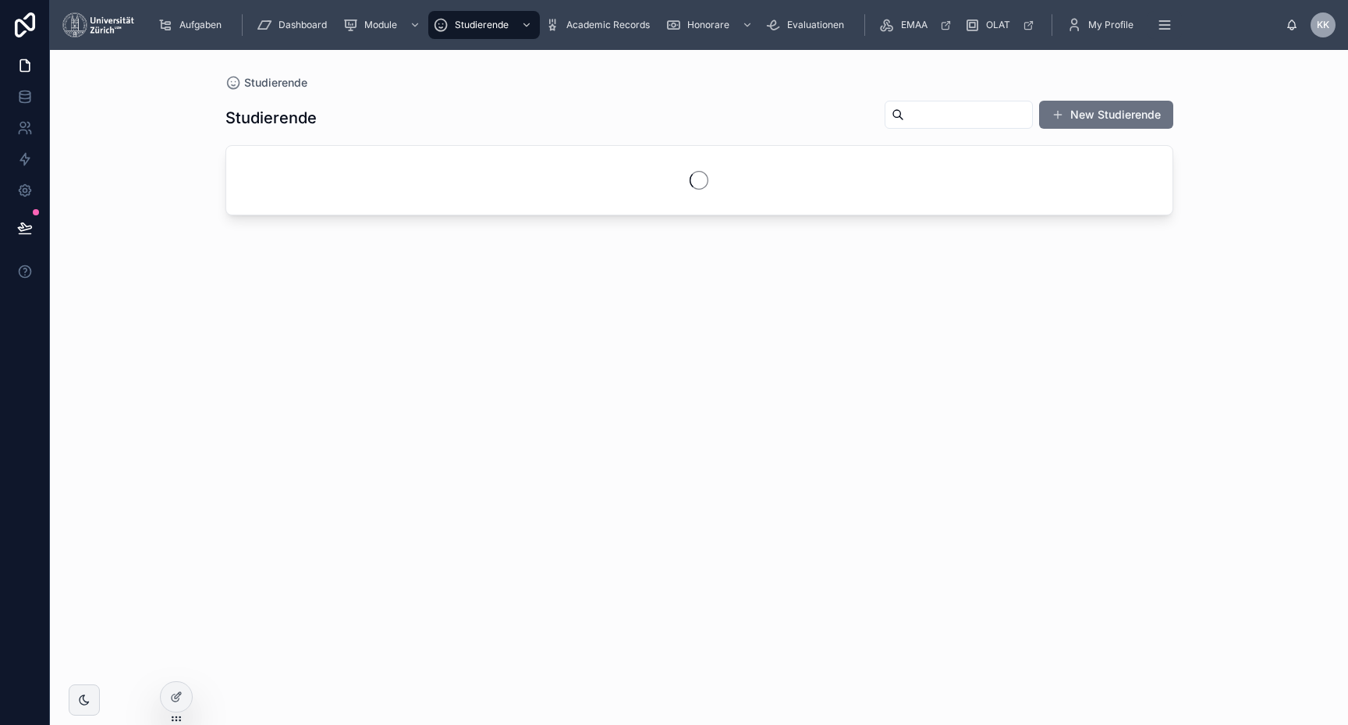
click at [904, 123] on input "text" at bounding box center [968, 115] width 128 height 22
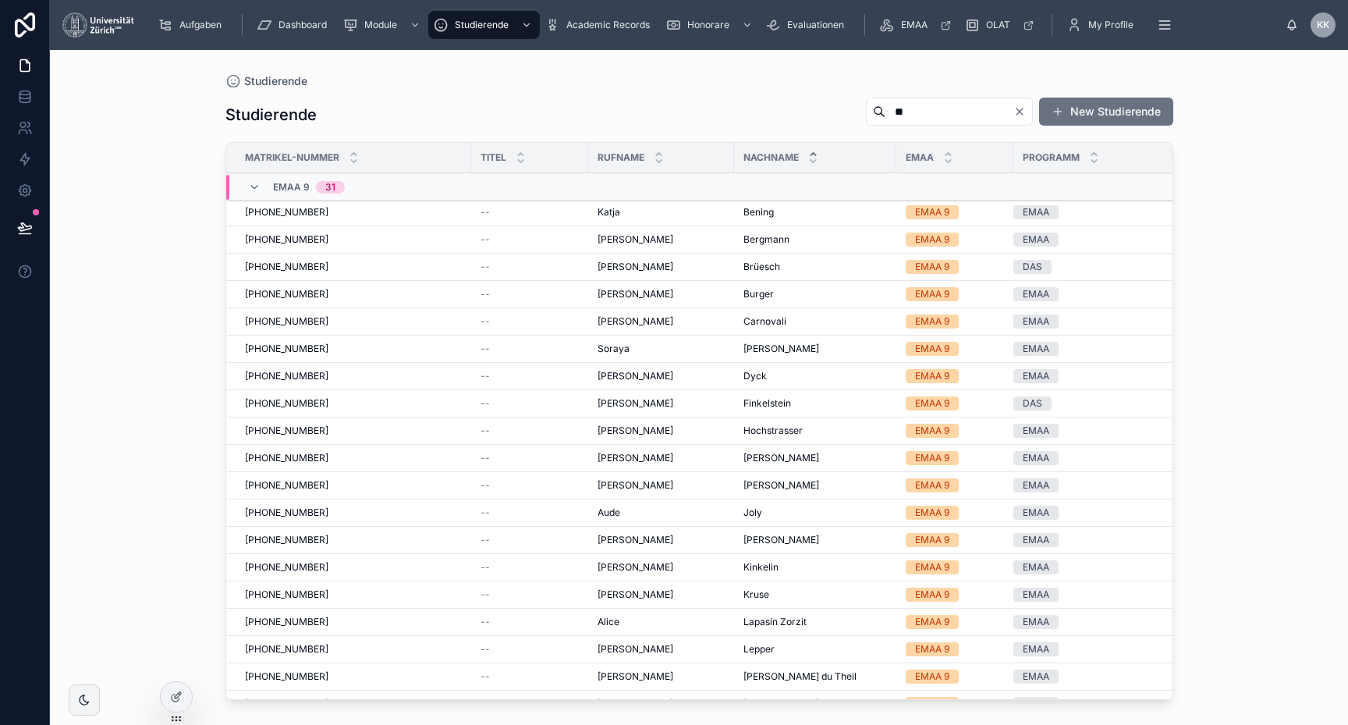
type input "*"
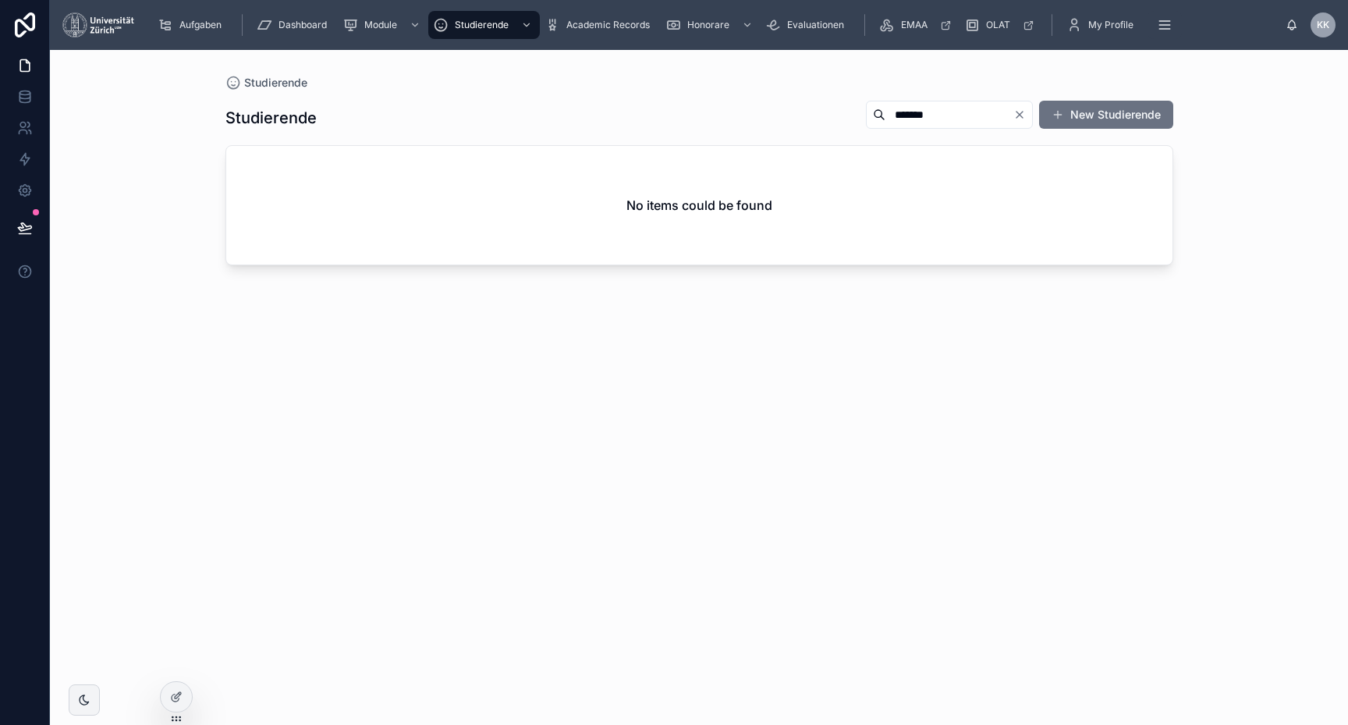
type input "******"
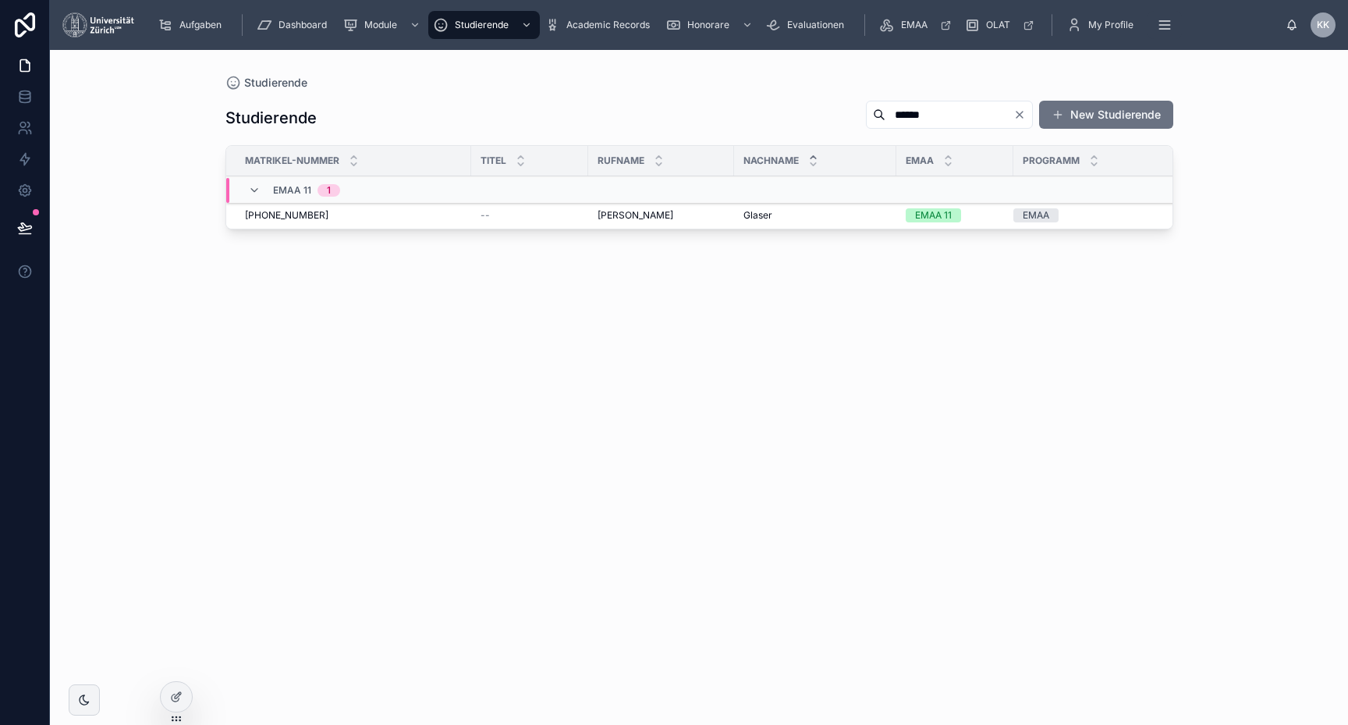
click at [656, 216] on div "[PERSON_NAME] [PERSON_NAME]" at bounding box center [661, 215] width 127 height 12
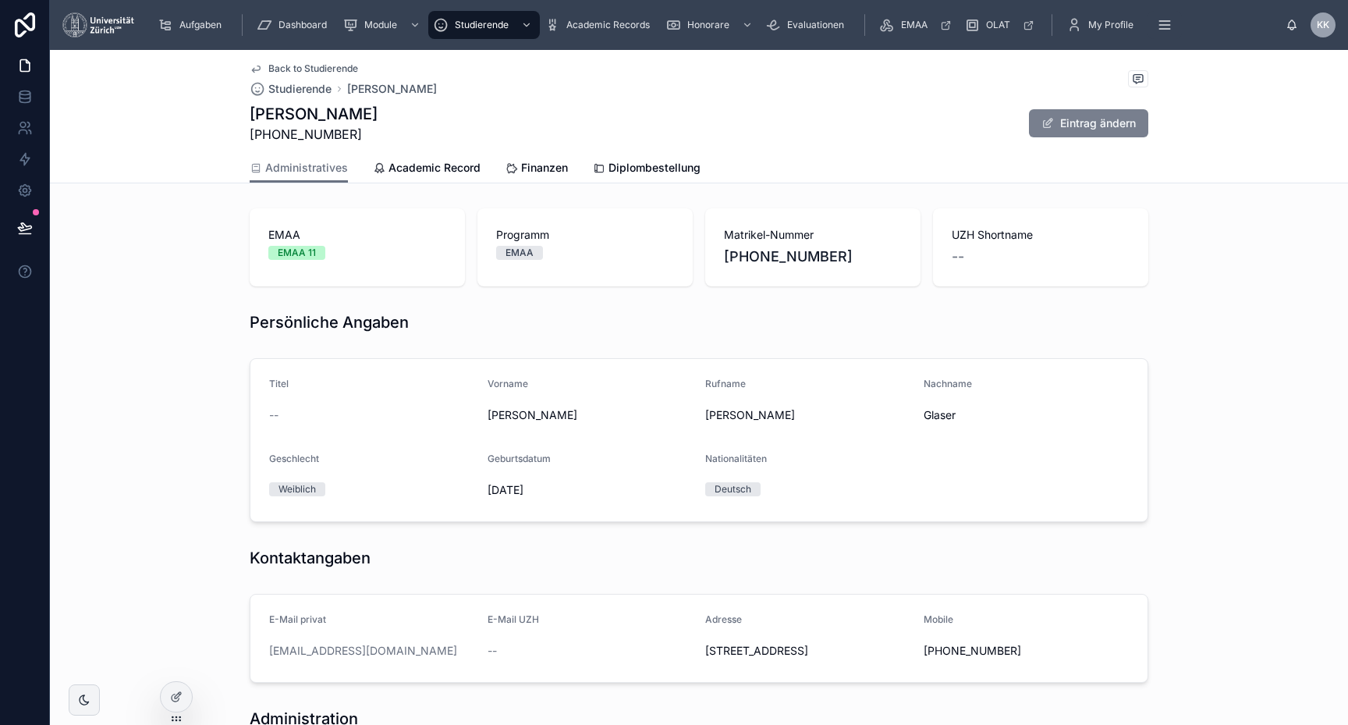
click at [1098, 118] on button "Eintrag ändern" at bounding box center [1088, 123] width 119 height 28
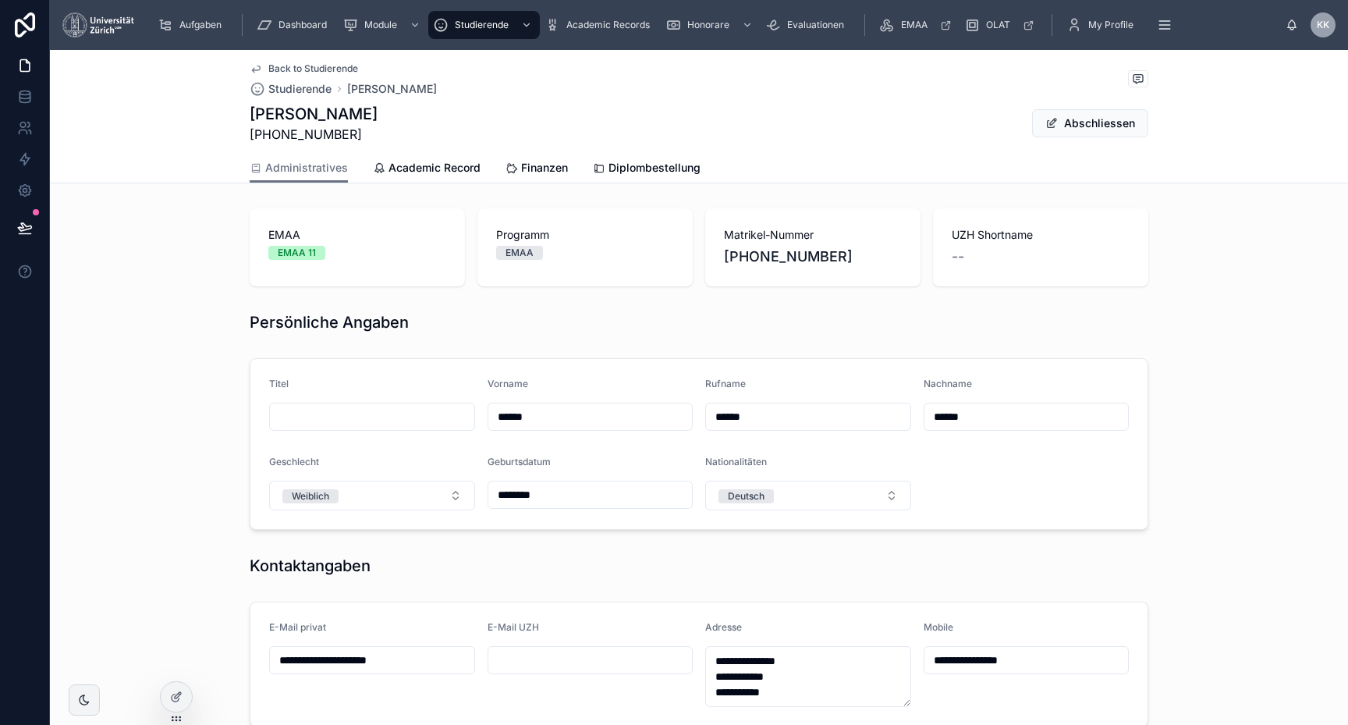
click at [811, 637] on div "Adresse" at bounding box center [808, 630] width 206 height 19
click at [790, 674] on textarea "**********" at bounding box center [808, 676] width 206 height 61
type textarea "**********"
click at [1125, 112] on span "Abschliessen" at bounding box center [1090, 123] width 116 height 28
click at [1104, 116] on button "Abschliessen" at bounding box center [1090, 123] width 116 height 28
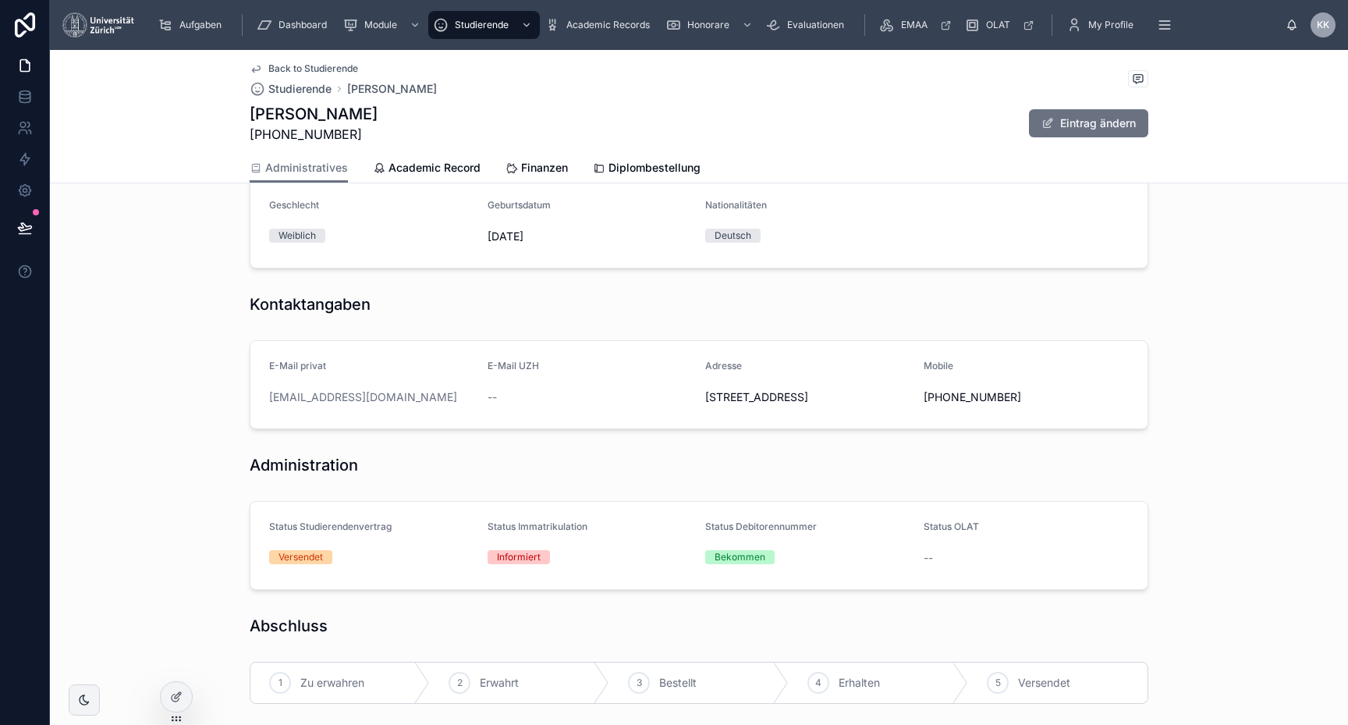
scroll to position [254, 0]
click at [536, 184] on form "Titel -- Vorname [PERSON_NAME] [PERSON_NAME] Nachname [PERSON_NAME] Geschlecht …" at bounding box center [698, 186] width 897 height 162
click at [536, 169] on span "Finanzen" at bounding box center [544, 168] width 47 height 16
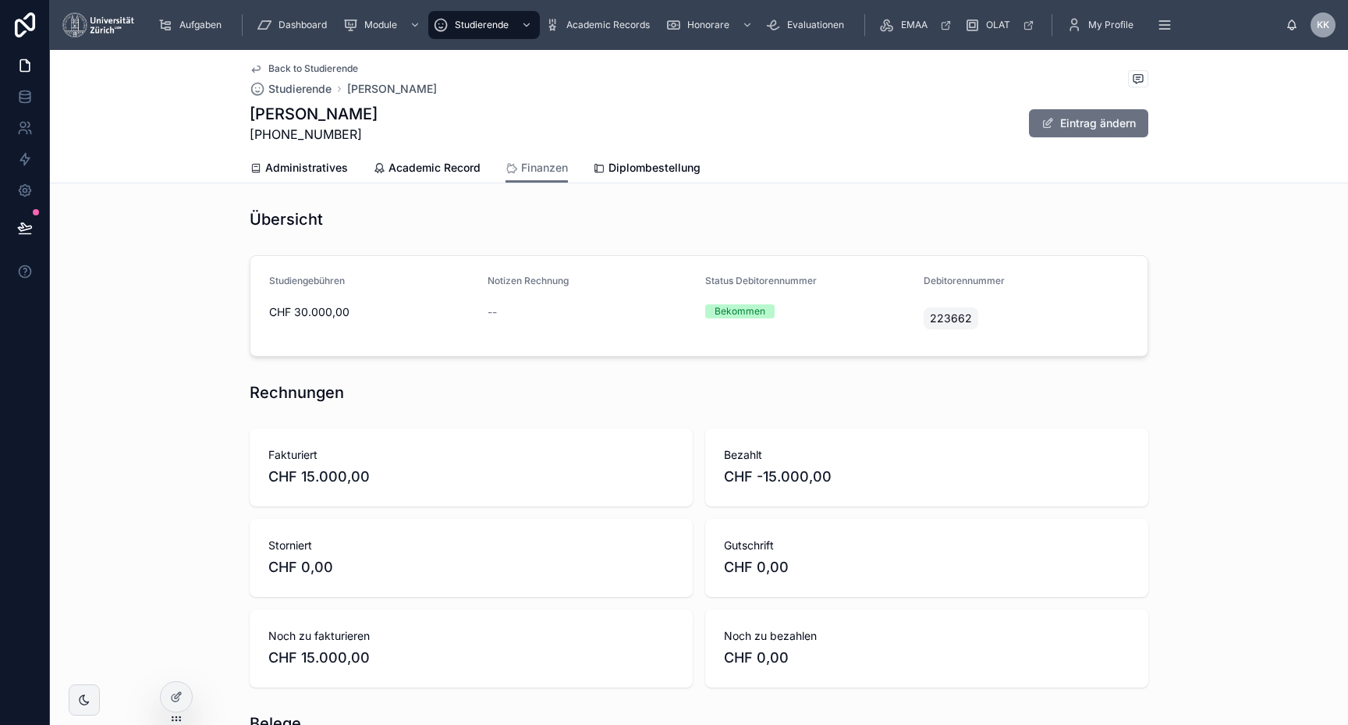
click at [951, 315] on span "223662" at bounding box center [951, 319] width 42 height 16
copy span "223662"
